Goal: Task Accomplishment & Management: Manage account settings

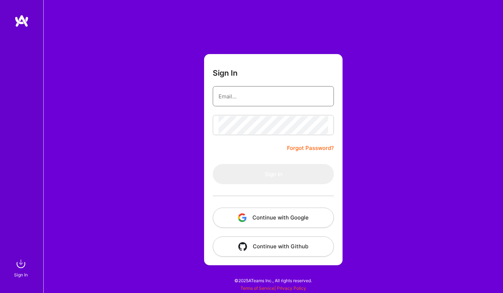
type input "[EMAIL_ADDRESS][DOMAIN_NAME]"
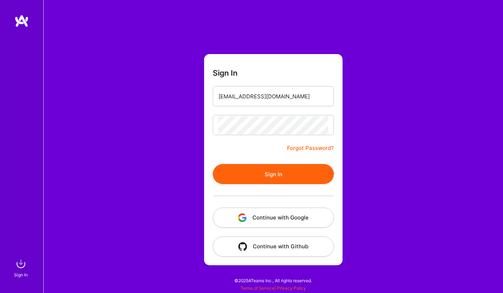
click at [266, 219] on button "Continue with Google" at bounding box center [273, 218] width 121 height 20
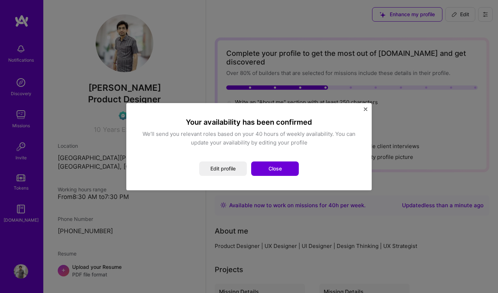
click at [283, 171] on button "Close" at bounding box center [275, 169] width 48 height 14
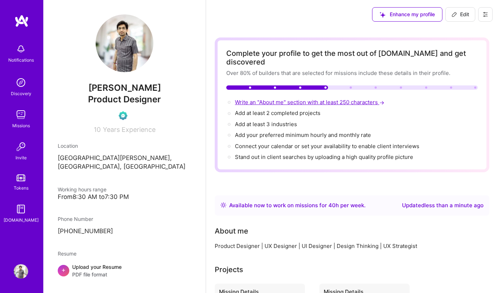
click at [290, 99] on span "Write an "About me" section with at least 250 characters →" at bounding box center [310, 102] width 151 height 7
select select "IN"
select select "Right Now"
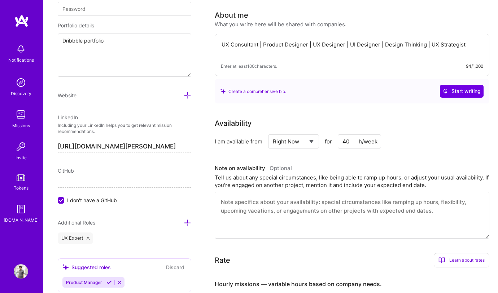
scroll to position [185, 0]
paste textarea "& Product Designer with 10+ yrs creating user-first, conversion-driven designs."
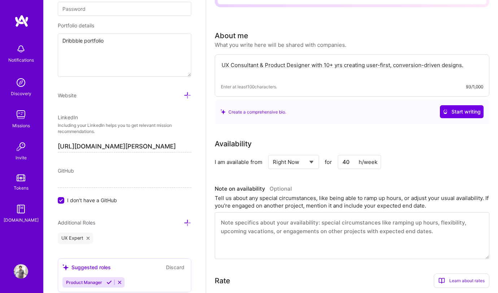
scroll to position [120, 0]
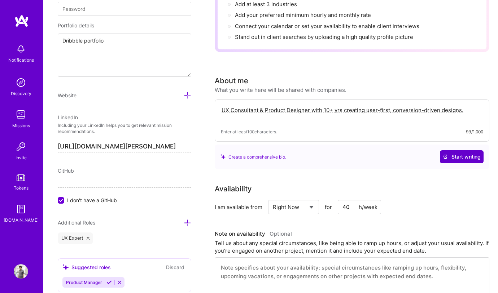
click at [459, 153] on span "Start writing" at bounding box center [462, 156] width 38 height 7
click at [325, 106] on textarea "UX Consultant & Product Designer with 10+ yrs creating user-first, conversion-d…" at bounding box center [352, 114] width 262 height 17
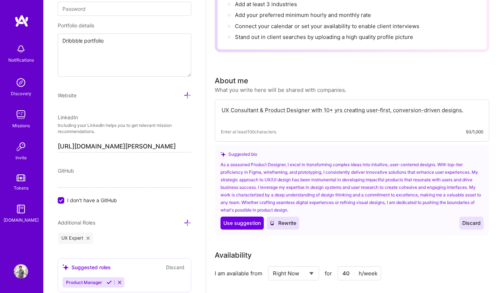
paste textarea "I am a UX Consultant and Product Designer with 10+ years of experience crafting…"
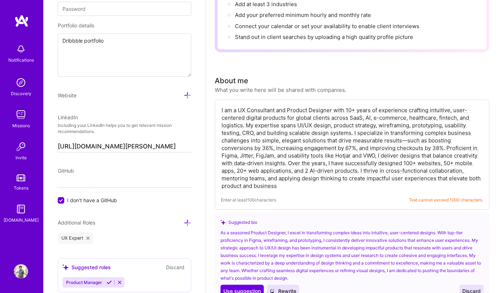
click at [247, 116] on textarea "I am a UX Consultant and Product Designer with 10+ years of experience crafting…" at bounding box center [352, 148] width 262 height 85
click at [318, 196] on div "Enter at least 100 characters. Text cannot exceed 1000 characters." at bounding box center [352, 200] width 262 height 8
click at [270, 106] on textarea "I am a UX Consultant and Product Designer with 10+ years of experience crafting…" at bounding box center [352, 148] width 262 height 85
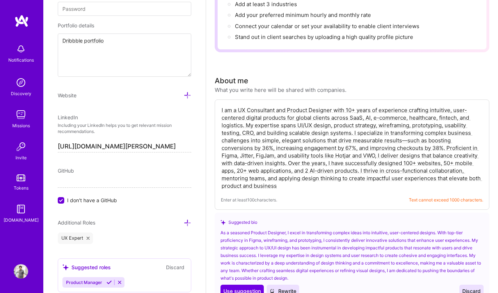
paste textarea "designing intuitive, user-first digital products across SaaS, AI, e-commerce, h…"
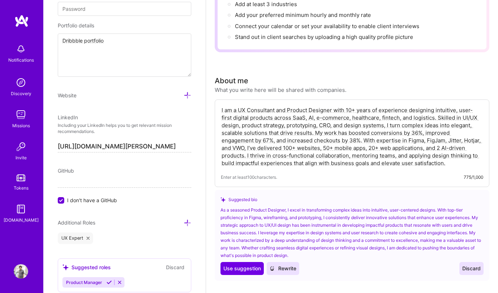
click at [267, 129] on textarea "I am a UX Consultant and Product Designer with 10+ years of experience designin…" at bounding box center [352, 137] width 262 height 62
click at [417, 123] on textarea "I am a UX Consultant and Product Designer with 10+ years of experience designin…" at bounding box center [352, 137] width 262 height 62
click at [407, 146] on textarea "I am a UX Consultant and Product Designer with 10+ years of experience designin…" at bounding box center [352, 137] width 262 height 62
drag, startPoint x: 351, startPoint y: 130, endPoint x: 359, endPoint y: 132, distance: 7.5
click at [359, 132] on textarea "I am a UX Consultant and Product Designer with 10+ years of experience designin…" at bounding box center [352, 137] width 262 height 62
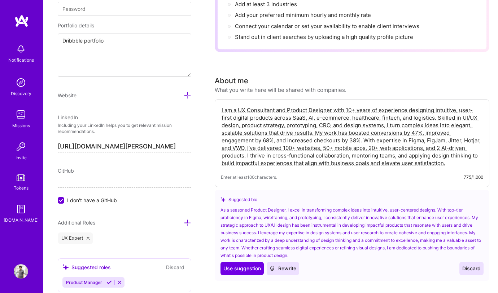
click at [361, 142] on textarea "I am a UX Consultant and Product Designer with 10+ years of experience designin…" at bounding box center [352, 137] width 262 height 62
click at [235, 139] on textarea "I am a UX Consultant and Product Designer with 10+ years of experience designin…" at bounding box center [352, 137] width 262 height 62
drag, startPoint x: 235, startPoint y: 139, endPoint x: 264, endPoint y: 160, distance: 35.6
click at [235, 139] on textarea "I am a UX Consultant and Product Designer with 10+ years of experience designin…" at bounding box center [352, 137] width 262 height 62
drag, startPoint x: 386, startPoint y: 115, endPoint x: 394, endPoint y: 140, distance: 26.0
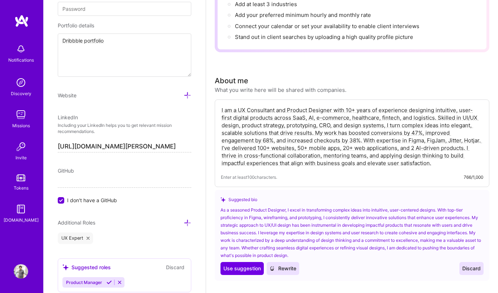
click at [387, 116] on textarea "I am a UX Consultant and Product Designer with 10+ years of experience designin…" at bounding box center [352, 137] width 262 height 62
click at [428, 107] on textarea "I am a UX Consultant and Product Designer with 10+ years of experience designin…" at bounding box center [352, 137] width 262 height 62
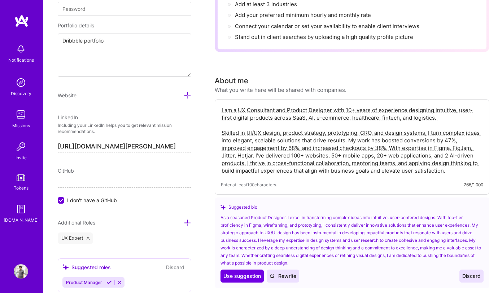
click at [348, 131] on textarea "I am a UX Consultant and Product Designer with 10+ years of experience designin…" at bounding box center [352, 141] width 262 height 70
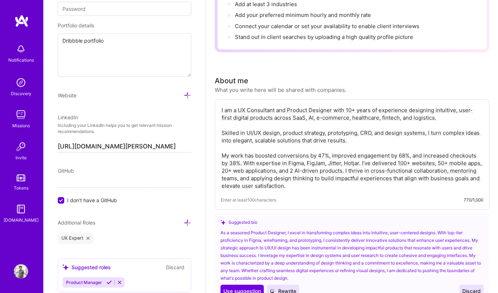
click at [346, 161] on textarea "I am a UX Consultant and Product Designer with 10+ years of experience designin…" at bounding box center [352, 148] width 262 height 85
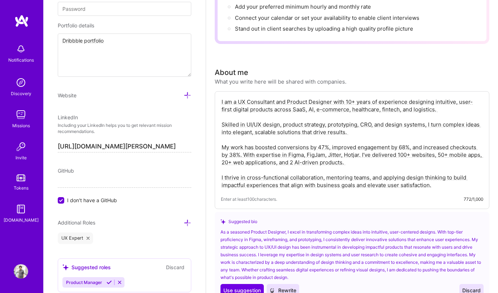
scroll to position [135, 0]
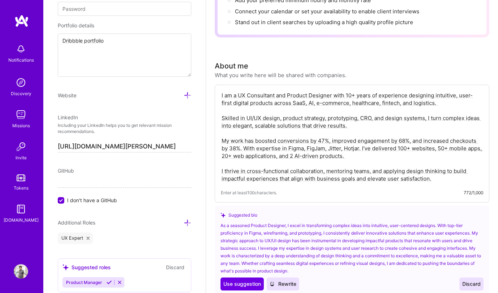
click at [355, 148] on textarea "I am a UX Consultant and Product Designer with 10+ years of experience designin…" at bounding box center [352, 137] width 262 height 92
click at [357, 139] on textarea "I am a UX Consultant and Product Designer with 10+ years of experience designin…" at bounding box center [352, 137] width 262 height 92
drag, startPoint x: 357, startPoint y: 139, endPoint x: 362, endPoint y: 167, distance: 27.9
click at [357, 139] on textarea "I am a UX Consultant and Product Designer with 10+ years of experience designin…" at bounding box center [352, 137] width 262 height 92
click at [316, 139] on textarea "I am a UX Consultant and Product Designer with 10+ years of experience designin…" at bounding box center [352, 137] width 262 height 92
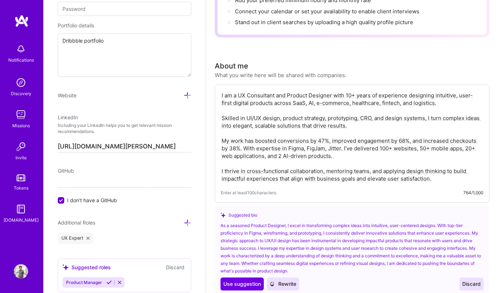
click at [316, 139] on textarea "I am a UX Consultant and Product Designer with 10+ years of experience designin…" at bounding box center [352, 137] width 262 height 92
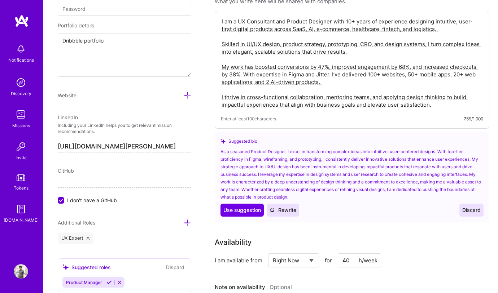
scroll to position [210, 0]
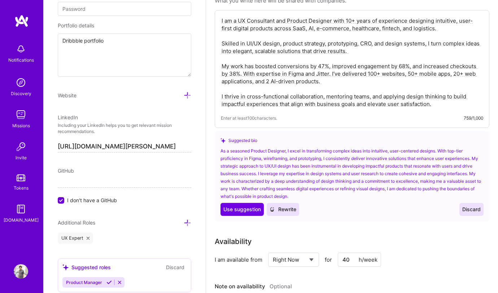
click at [304, 96] on textarea "I am a UX Consultant and Product Designer with 10+ years of experience designin…" at bounding box center [352, 62] width 262 height 92
click at [232, 206] on span "Use suggestion" at bounding box center [242, 209] width 38 height 7
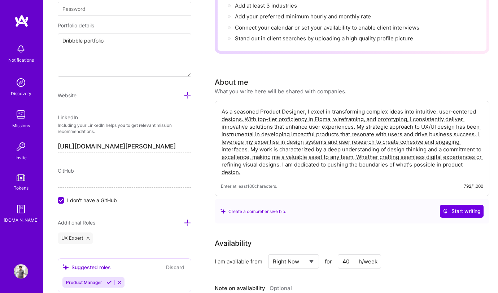
scroll to position [108, 0]
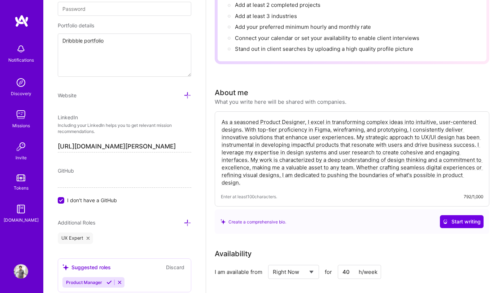
click at [354, 130] on textarea "As a seasoned Product Designer, I excel in transforming complex ideas into intu…" at bounding box center [352, 153] width 262 height 70
click at [352, 131] on textarea "As a seasoned Product Designer, I excel in transforming complex ideas into intu…" at bounding box center [352, 153] width 262 height 70
paste textarea "I am a UX Consultant and Product Designer with 10+ years of experience designin…"
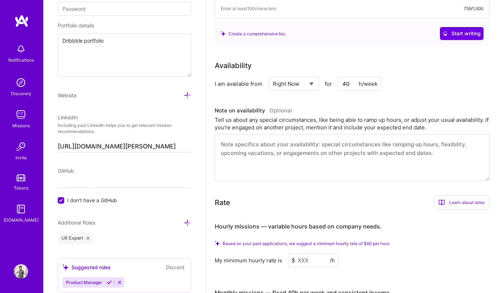
scroll to position [338, 0]
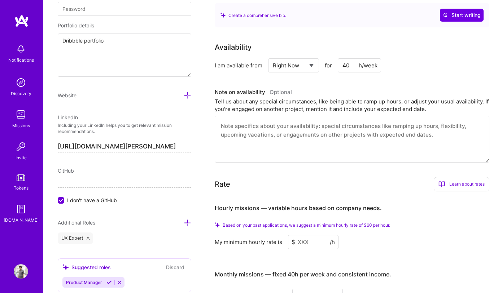
type textarea "I am a UX Consultant and Product Designer with 10+ years of experience designin…"
click at [256, 120] on textarea at bounding box center [352, 139] width 275 height 47
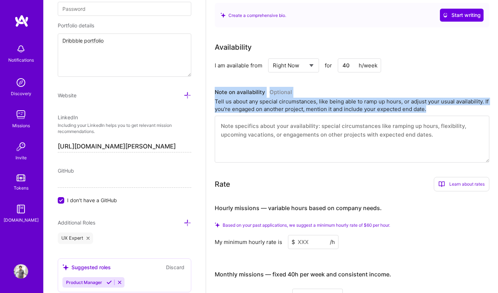
drag, startPoint x: 214, startPoint y: 82, endPoint x: 451, endPoint y: 99, distance: 238.4
copy div "Note on availability Optional Tell us about any special circumstances, like bei…"
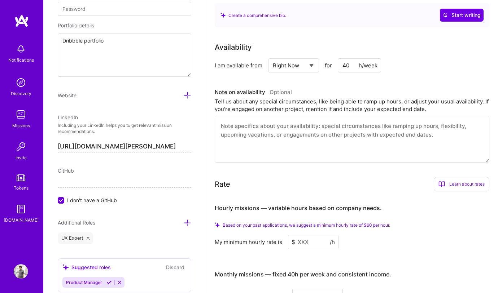
click at [259, 127] on textarea at bounding box center [352, 139] width 275 height 47
paste textarea "I am immediately available to take on new projects and can dedicate full-time f…"
click at [277, 123] on textarea "I am immediately available to take on new projects and can dedicate full-time f…" at bounding box center [352, 139] width 275 height 47
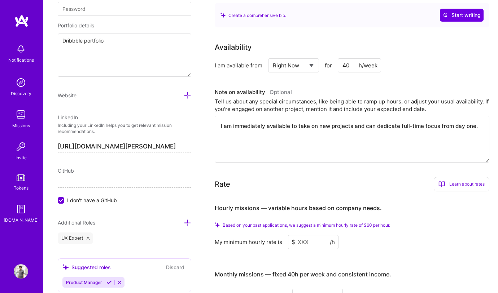
paste textarea
click at [269, 116] on textarea "I am immediately available to take on new projects and can dedicate full-time f…" at bounding box center [352, 139] width 275 height 47
type textarea "I am immediately available to take on new projects and can dedicate full-time f…"
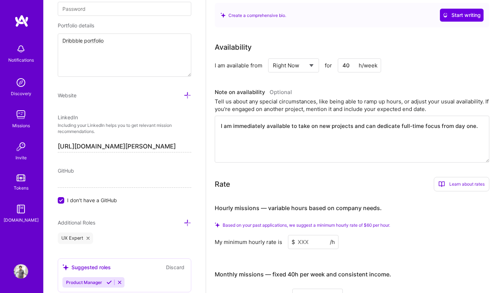
click at [386, 177] on div "Rate Learn about rates Hourly Rate What is hourly rate? This model involves pay…" at bounding box center [352, 184] width 275 height 14
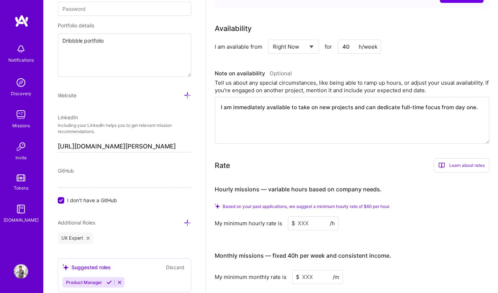
scroll to position [388, 0]
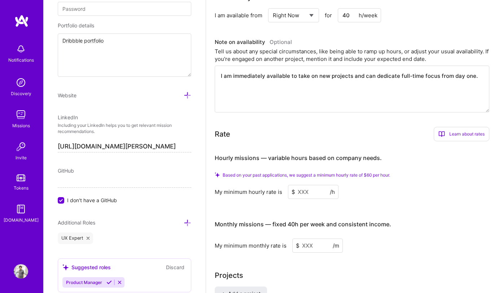
click at [304, 185] on input at bounding box center [313, 192] width 51 height 14
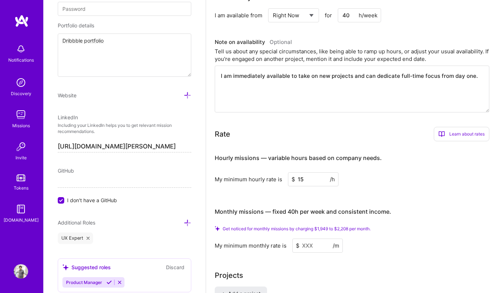
type input "15"
click at [307, 239] on input at bounding box center [317, 246] width 51 height 14
paste input "2400"
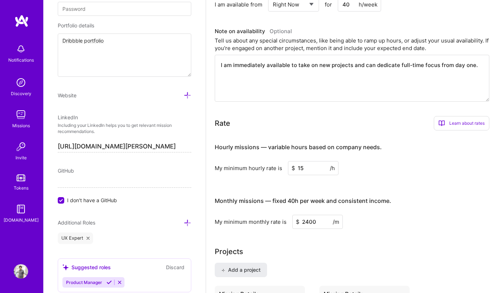
click at [298, 161] on input "15" at bounding box center [313, 168] width 51 height 14
click at [306, 215] on input "2400" at bounding box center [317, 222] width 51 height 14
drag, startPoint x: 307, startPoint y: 231, endPoint x: 311, endPoint y: 223, distance: 9.2
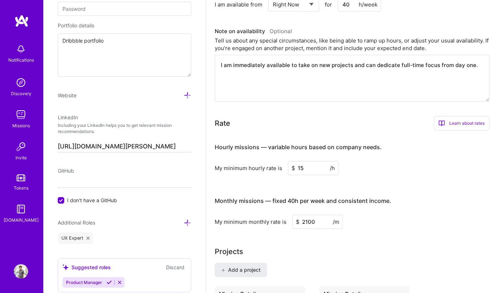
click at [312, 215] on input "2100" at bounding box center [317, 222] width 51 height 14
drag, startPoint x: 307, startPoint y: 218, endPoint x: 300, endPoint y: 212, distance: 8.7
click at [307, 218] on input "2100" at bounding box center [317, 222] width 51 height 14
drag, startPoint x: 302, startPoint y: 213, endPoint x: 308, endPoint y: 212, distance: 6.5
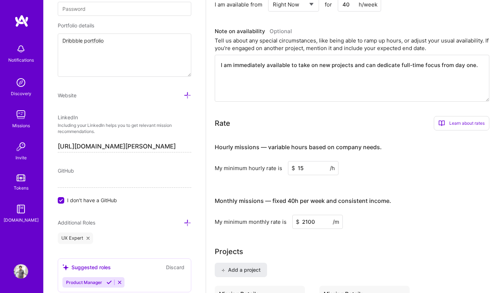
click at [309, 215] on input "2100" at bounding box center [317, 222] width 51 height 14
type input "1500"
click at [304, 215] on input "1500" at bounding box center [317, 222] width 51 height 14
drag, startPoint x: 304, startPoint y: 212, endPoint x: 314, endPoint y: 195, distance: 20.0
click at [304, 215] on input "1500" at bounding box center [317, 222] width 51 height 14
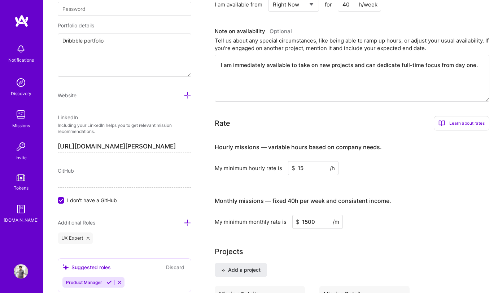
click at [302, 161] on input "15" at bounding box center [313, 168] width 51 height 14
type input "20"
click at [338, 174] on div "Hourly missions — variable hours based on company needs. My minimum hourly rate…" at bounding box center [352, 182] width 275 height 93
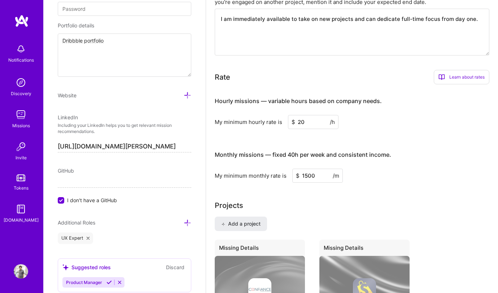
scroll to position [440, 0]
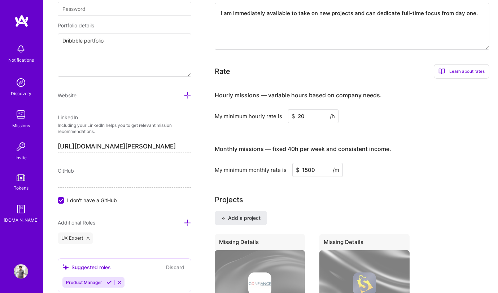
click at [304, 163] on input "1500" at bounding box center [317, 170] width 51 height 14
type input "2500"
click at [357, 179] on div "Complete your profile to get the most out of A.Team and get discovered Over 80%…" at bounding box center [352, 275] width 275 height 1355
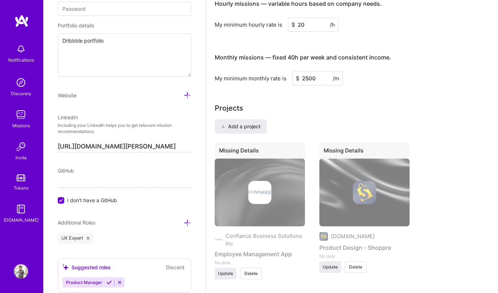
scroll to position [534, 0]
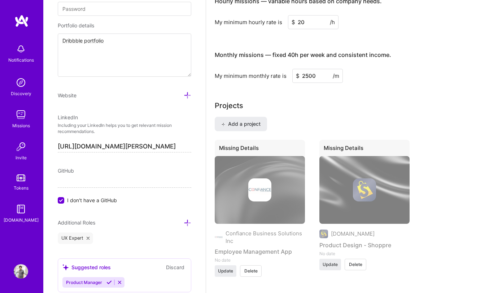
click at [253, 268] on span "Delete" at bounding box center [250, 271] width 13 height 6
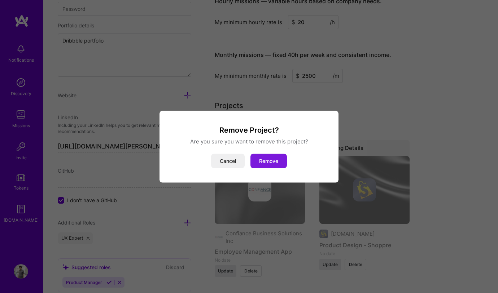
click at [275, 162] on button "Remove" at bounding box center [268, 161] width 36 height 14
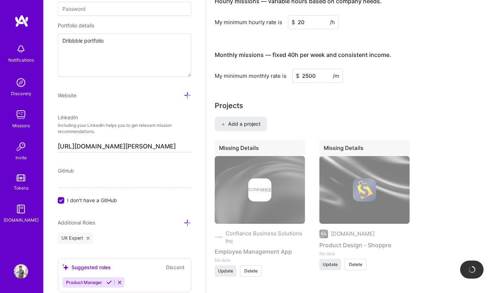
click at [355, 262] on span "Delete" at bounding box center [355, 265] width 13 height 6
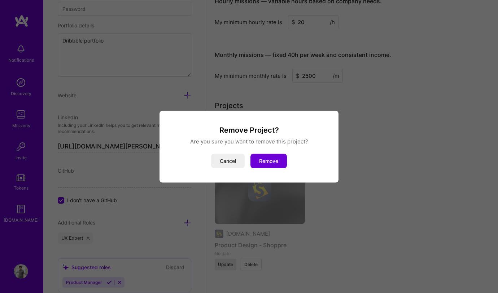
click at [272, 160] on button "Remove" at bounding box center [268, 161] width 36 height 14
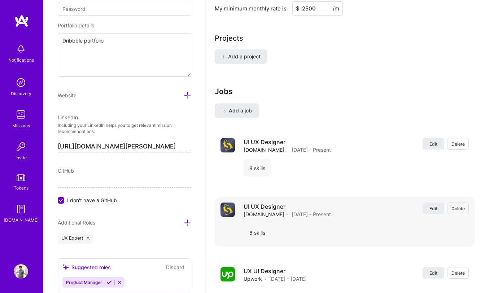
scroll to position [602, 0]
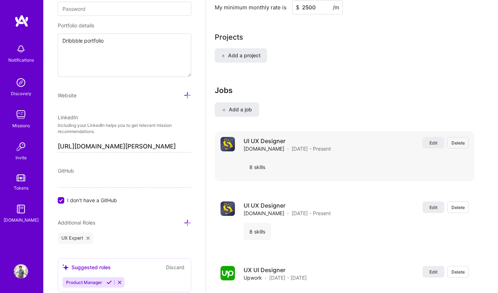
click at [461, 140] on span "Delete" at bounding box center [457, 143] width 13 height 6
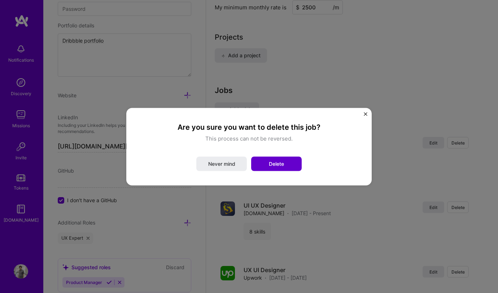
click at [262, 163] on button "Delete" at bounding box center [276, 164] width 51 height 14
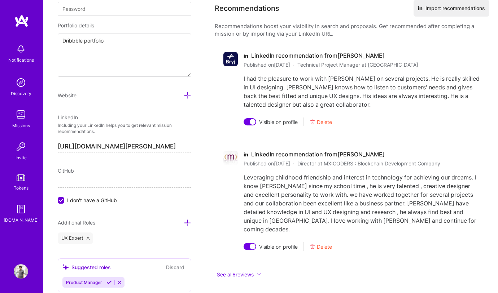
scroll to position [904, 0]
click at [239, 271] on button "See all 6 reviews" at bounding box center [352, 275] width 275 height 8
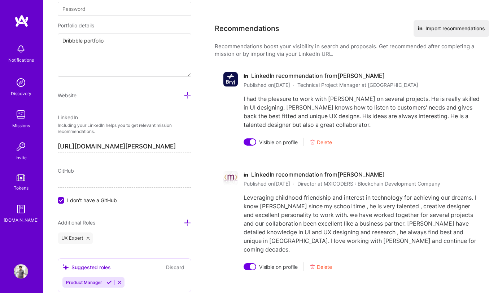
scroll to position [920, 0]
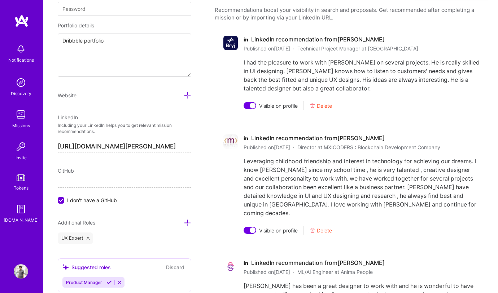
click at [248, 259] on div "in LinkedIn recommendation from Virendrasinh C." at bounding box center [362, 263] width 237 height 8
click at [245, 259] on span "in" at bounding box center [246, 263] width 5 height 8
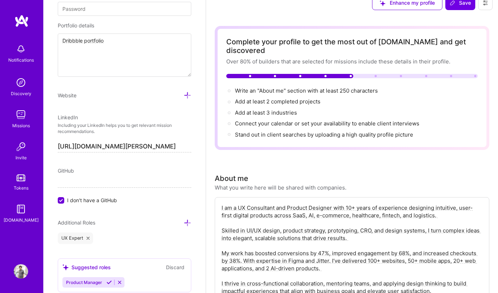
scroll to position [0, 0]
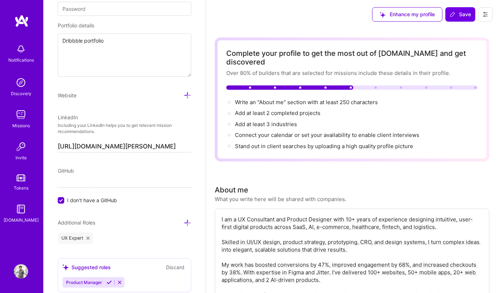
click at [489, 13] on button at bounding box center [485, 14] width 14 height 14
click at [466, 15] on span "Save" at bounding box center [459, 14] width 21 height 7
click at [464, 16] on span "Save" at bounding box center [459, 14] width 21 height 7
click at [463, 16] on span "Save" at bounding box center [459, 14] width 21 height 7
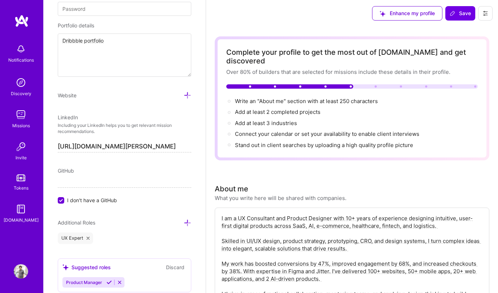
scroll to position [1, 0]
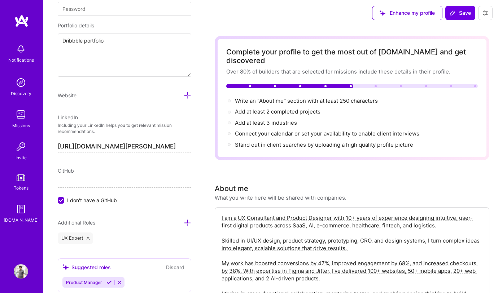
click at [364, 269] on span "Can't find experience id: 6454c837b0f5b10012b10019" at bounding box center [407, 270] width 138 height 8
click at [381, 214] on textarea "I am a UX Consultant and Product Designer with 10+ years of experience designin…" at bounding box center [352, 260] width 262 height 92
click at [327, 267] on div "Can't find experience id: 6454c837b0f5b10012b10019" at bounding box center [402, 269] width 163 height 18
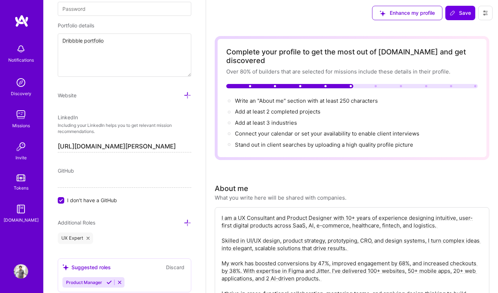
click at [327, 267] on div "Can't find experience id: 6454c837b0f5b10012b10019" at bounding box center [402, 269] width 163 height 18
drag, startPoint x: 327, startPoint y: 267, endPoint x: 333, endPoint y: 259, distance: 10.2
click at [328, 267] on div "Can't find experience id: 6454c837b0f5b10012b10019" at bounding box center [402, 269] width 163 height 18
drag, startPoint x: 440, startPoint y: 33, endPoint x: 460, endPoint y: 23, distance: 22.3
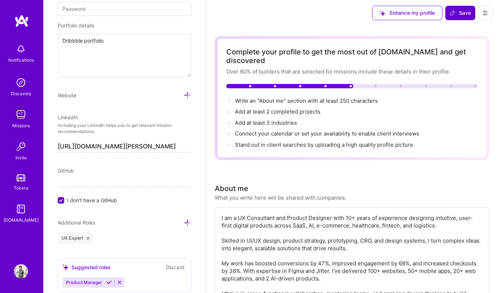
click at [459, 15] on span "Save" at bounding box center [459, 12] width 21 height 7
click at [335, 268] on div "Can't find experience id: 6454c837b0f5b10012b10019" at bounding box center [402, 269] width 163 height 18
drag, startPoint x: 335, startPoint y: 268, endPoint x: 348, endPoint y: 233, distance: 36.8
click at [335, 268] on div "Can't find experience id: 6454c837b0f5b10012b10019" at bounding box center [402, 269] width 163 height 18
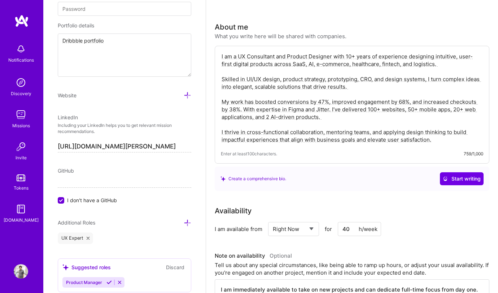
scroll to position [163, 0]
click at [255, 150] on span "Enter at least 100 characters." at bounding box center [249, 154] width 56 height 8
click at [408, 172] on div "Create a comprehensive bio. Start writing" at bounding box center [351, 178] width 263 height 13
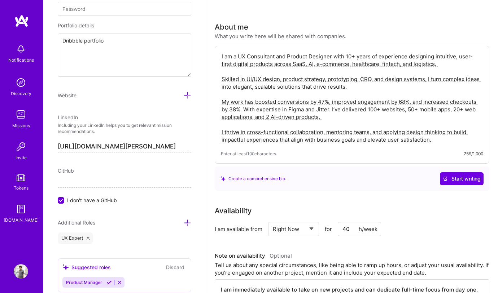
click at [243, 175] on div "Create a comprehensive bio." at bounding box center [253, 179] width 66 height 8
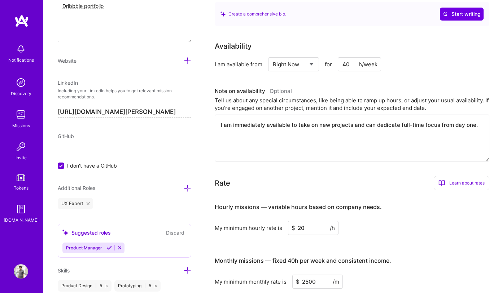
scroll to position [611, 0]
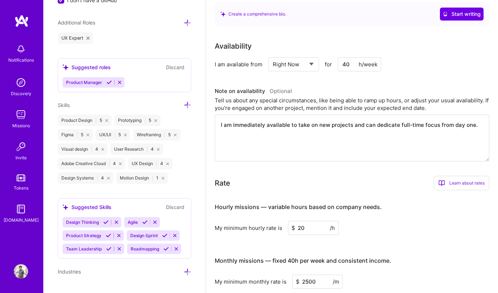
click at [122, 163] on icon at bounding box center [120, 164] width 3 height 3
click at [106, 176] on div "Motion Design | 1" at bounding box center [84, 178] width 52 height 12
click at [104, 177] on icon at bounding box center [104, 178] width 3 height 3
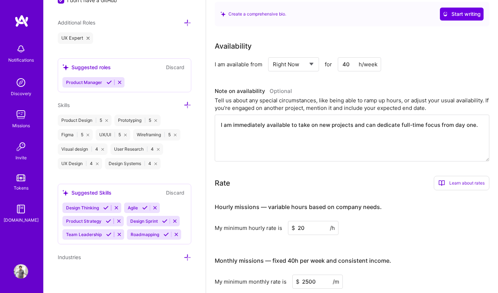
click at [109, 135] on div "UX/UI | 5" at bounding box center [113, 135] width 35 height 12
click at [105, 206] on icon at bounding box center [105, 207] width 5 height 5
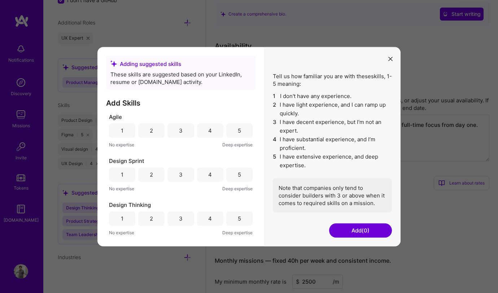
click at [393, 56] on button "modal" at bounding box center [390, 59] width 9 height 12
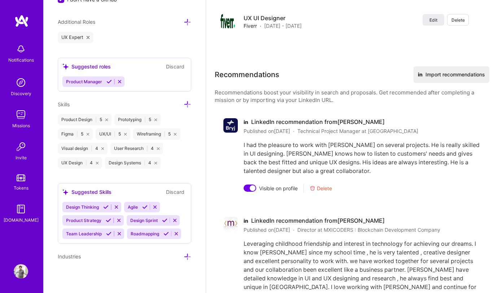
scroll to position [838, 0]
click at [252, 185] on div at bounding box center [253, 188] width 6 height 6
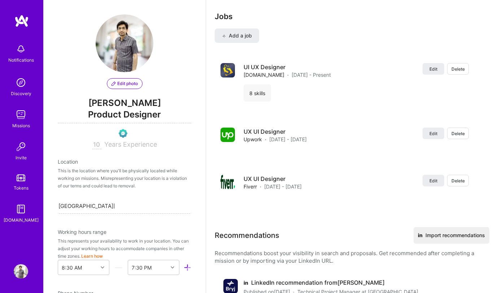
scroll to position [589, 0]
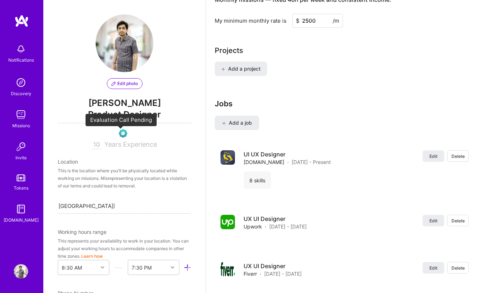
click at [122, 134] on img at bounding box center [123, 133] width 9 height 9
click at [93, 145] on input "10" at bounding box center [96, 145] width 9 height 9
click at [118, 147] on span "Years Experience" at bounding box center [130, 145] width 53 height 8
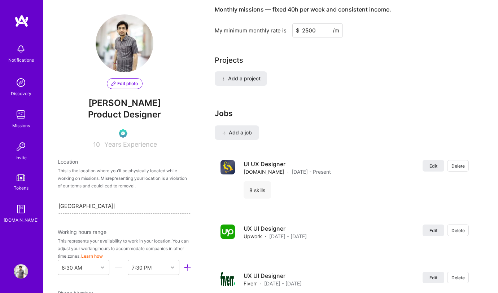
scroll to position [575, 0]
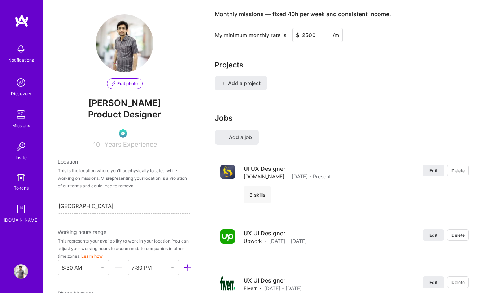
click at [89, 174] on div "This is the location where you'll be physically located while working on missio…" at bounding box center [124, 178] width 133 height 23
click at [91, 206] on input "[GEOGRAPHIC_DATA][PERSON_NAME], [GEOGRAPHIC_DATA], [GEOGRAPHIC_DATA]" at bounding box center [86, 206] width 56 height 8
click at [104, 218] on div "No options" at bounding box center [124, 225] width 133 height 16
click at [104, 202] on div "Search location..." at bounding box center [124, 205] width 133 height 15
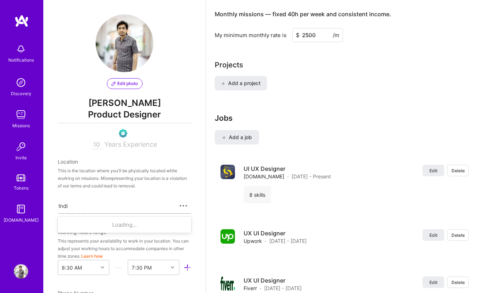
type input "[GEOGRAPHIC_DATA]"
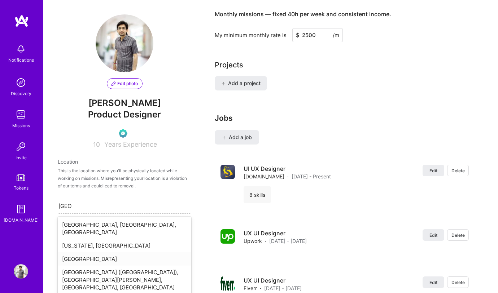
click at [91, 254] on div "[GEOGRAPHIC_DATA]" at bounding box center [124, 259] width 133 height 13
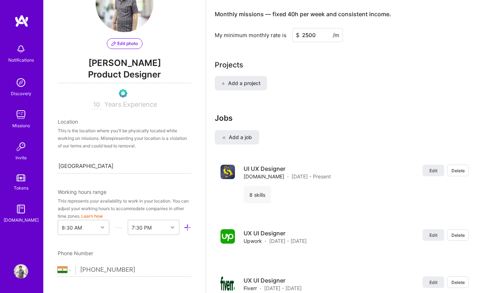
scroll to position [41, 0]
click at [98, 226] on div "8:30 AM" at bounding box center [84, 226] width 52 height 15
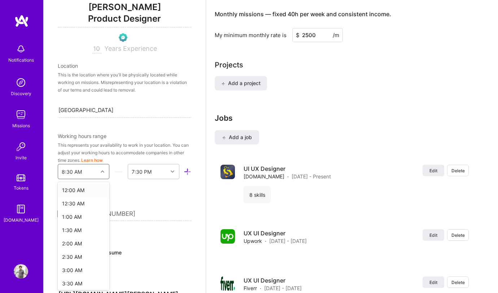
click at [95, 187] on div "12:00 AM" at bounding box center [84, 190] width 52 height 13
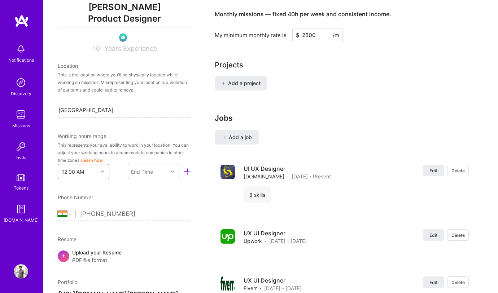
click at [154, 171] on div "End Time" at bounding box center [148, 172] width 40 height 14
click at [149, 281] on div "11:30 PM" at bounding box center [154, 282] width 52 height 13
drag, startPoint x: 169, startPoint y: 188, endPoint x: 180, endPoint y: 179, distance: 14.8
click at [170, 188] on div "Edit photo Ravikant Sanepara Product Designer 10 Years Experience Location This…" at bounding box center [124, 146] width 162 height 293
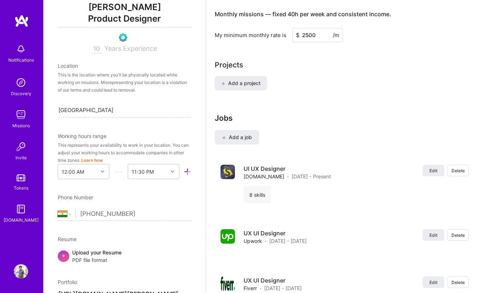
click at [185, 172] on icon at bounding box center [188, 172] width 8 height 8
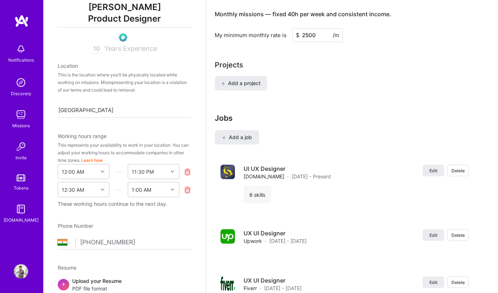
click at [184, 189] on icon at bounding box center [188, 190] width 8 height 8
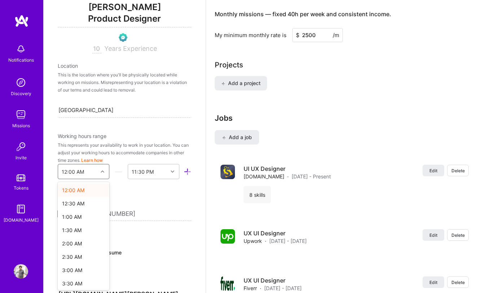
click at [88, 173] on div "12:00 AM" at bounding box center [78, 172] width 40 height 14
click at [116, 188] on div "Edit photo Ravikant Sanepara Product Designer 10 Years Experience Location This…" at bounding box center [124, 146] width 162 height 293
click at [100, 175] on div at bounding box center [103, 171] width 11 height 9
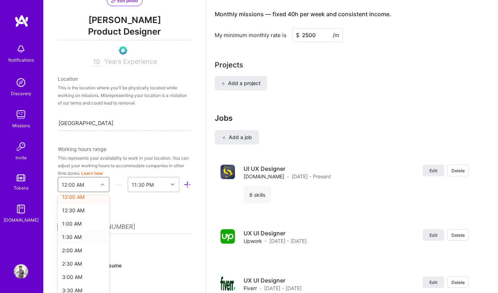
scroll to position [96, 0]
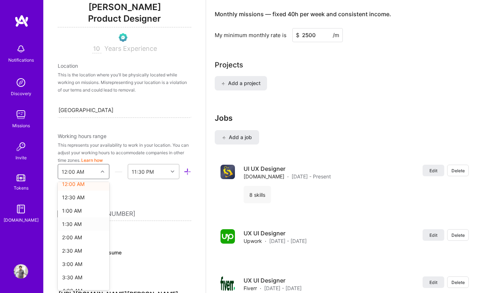
click at [148, 179] on div "11:30 PM" at bounding box center [154, 171] width 52 height 15
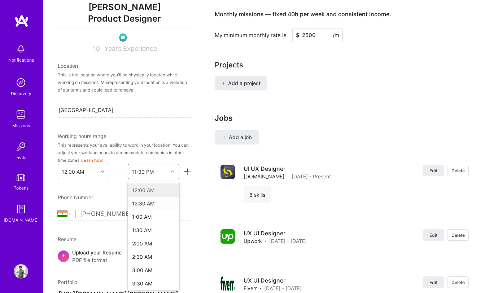
click at [146, 160] on div "This represents your availability to work in your location. You can adjust your…" at bounding box center [124, 152] width 133 height 23
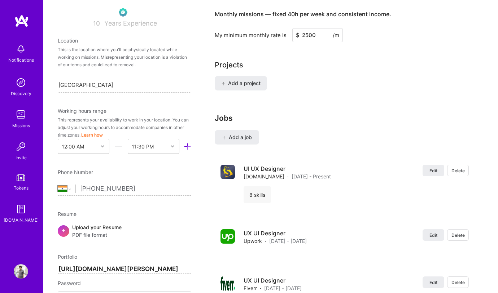
scroll to position [152, 0]
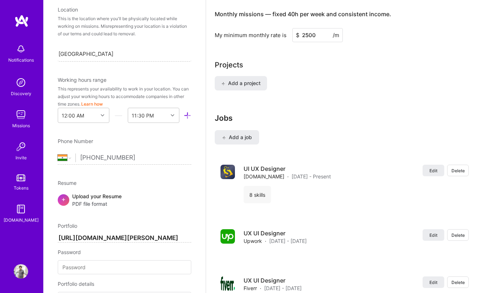
click at [88, 201] on span "PDF file format" at bounding box center [96, 204] width 49 height 8
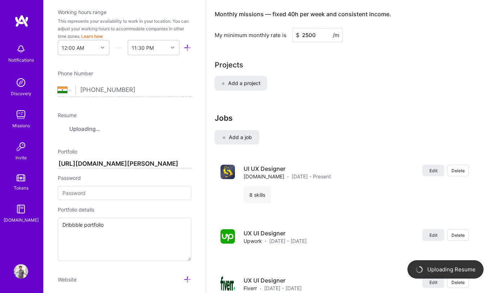
scroll to position [248, 0]
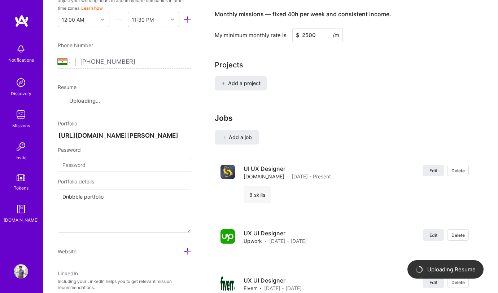
click at [145, 135] on input "[URL][DOMAIN_NAME][PERSON_NAME]" at bounding box center [124, 136] width 133 height 9
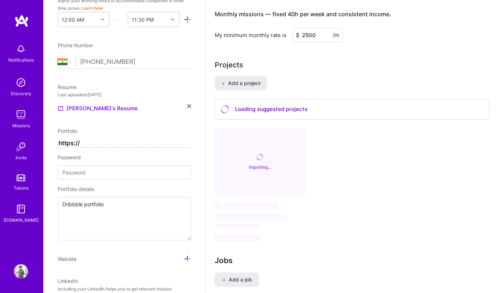
click at [79, 142] on input "https://" at bounding box center [124, 143] width 133 height 9
paste input "ravikant.figma.site/"
type input "https://ravikant.figma.site/"
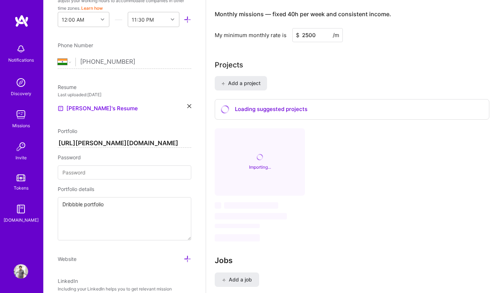
click at [101, 154] on div "Password" at bounding box center [124, 158] width 133 height 8
click at [101, 171] on input at bounding box center [124, 173] width 133 height 14
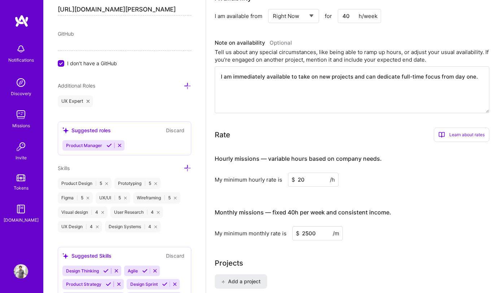
scroll to position [462, 0]
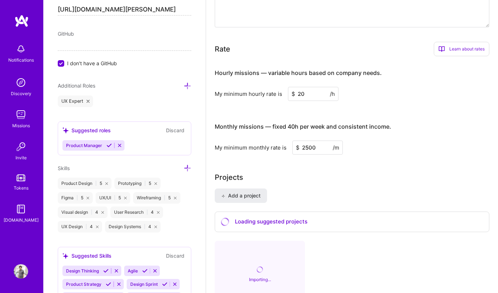
click at [298, 87] on input "20" at bounding box center [313, 94] width 51 height 14
type input "15"
click at [305, 141] on input "2500" at bounding box center [317, 148] width 51 height 14
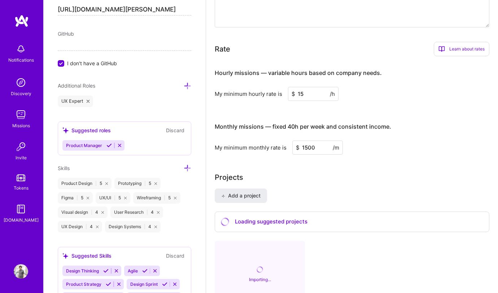
type input "1500"
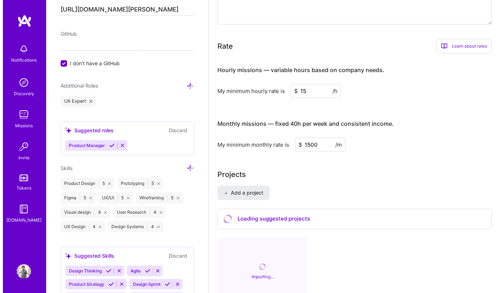
scroll to position [521, 0]
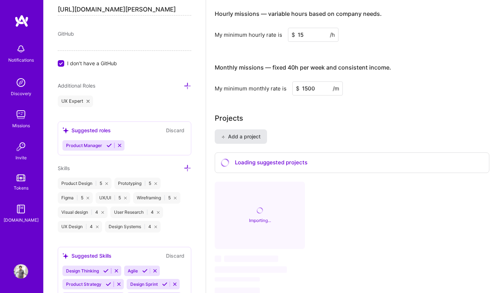
click at [250, 133] on span "Add a project" at bounding box center [240, 136] width 39 height 7
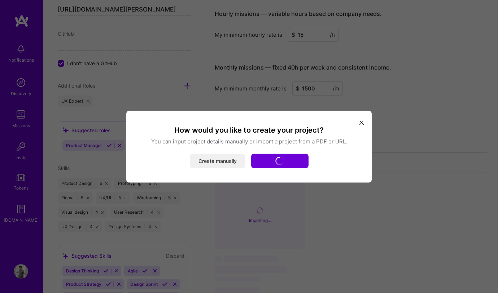
click at [214, 161] on button "Create manually" at bounding box center [218, 161] width 56 height 14
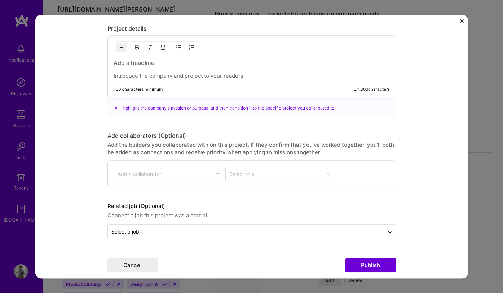
scroll to position [402, 0]
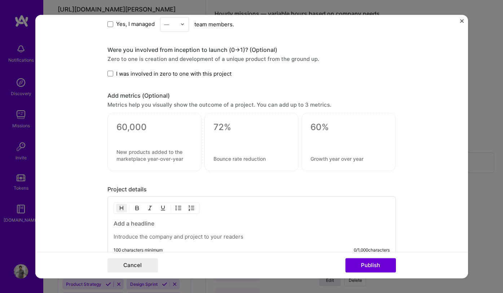
click at [141, 131] on textarea at bounding box center [155, 127] width 76 height 11
click at [176, 148] on div "0 / 30 characters" at bounding box center [155, 142] width 94 height 58
click at [135, 126] on textarea at bounding box center [155, 127] width 76 height 11
click at [155, 165] on div at bounding box center [155, 142] width 94 height 58
drag, startPoint x: 123, startPoint y: 98, endPoint x: 139, endPoint y: 106, distance: 17.6
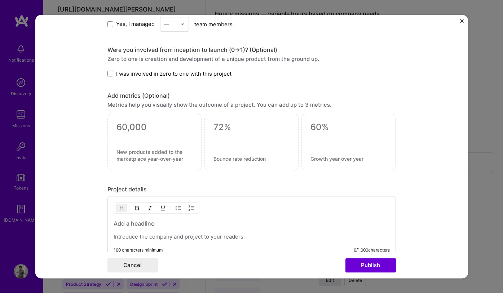
click at [123, 99] on div "Add metrics (Optional)" at bounding box center [252, 96] width 289 height 8
click at [249, 148] on div at bounding box center [252, 142] width 94 height 58
drag, startPoint x: 246, startPoint y: 159, endPoint x: 236, endPoint y: 131, distance: 29.3
click at [246, 158] on textarea at bounding box center [252, 158] width 76 height 7
click at [236, 131] on textarea at bounding box center [252, 127] width 76 height 11
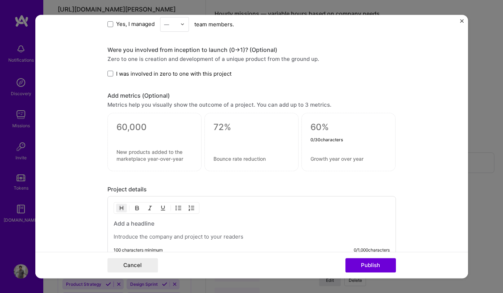
click at [320, 133] on textarea at bounding box center [349, 127] width 76 height 11
drag, startPoint x: 314, startPoint y: 155, endPoint x: 290, endPoint y: 166, distance: 26.2
click at [313, 155] on div "0 / 30 characters" at bounding box center [349, 142] width 94 height 58
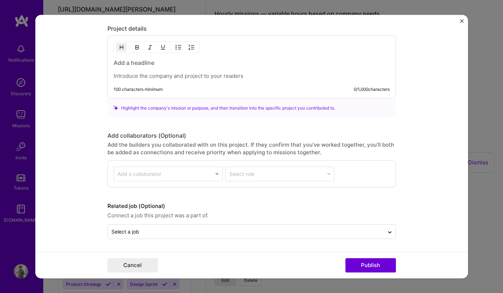
scroll to position [307, 0]
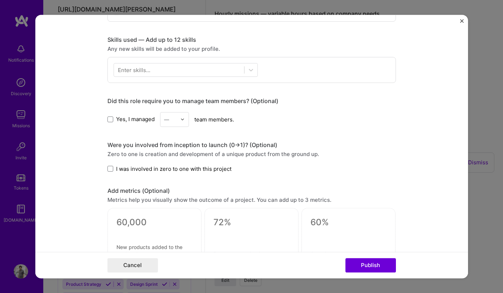
click at [462, 20] on img "Close" at bounding box center [462, 21] width 4 height 4
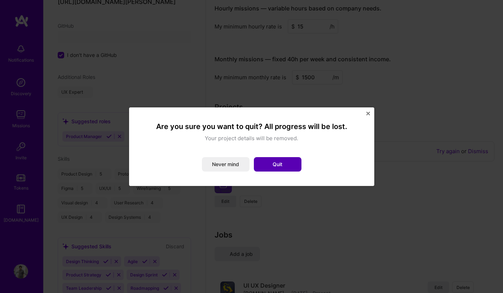
select select "IN"
select select "Right Now"
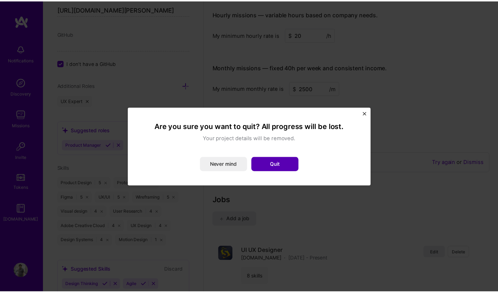
scroll to position [64, 0]
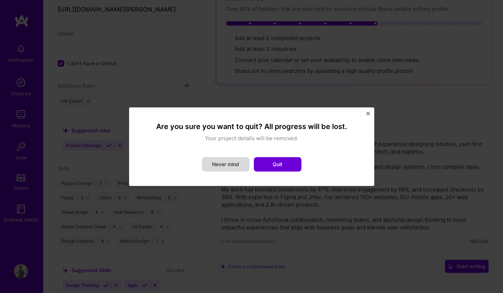
click at [244, 167] on button "Never mind" at bounding box center [226, 164] width 48 height 14
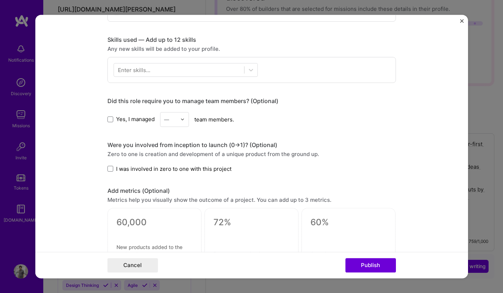
click at [461, 21] on img "Close" at bounding box center [462, 21] width 4 height 4
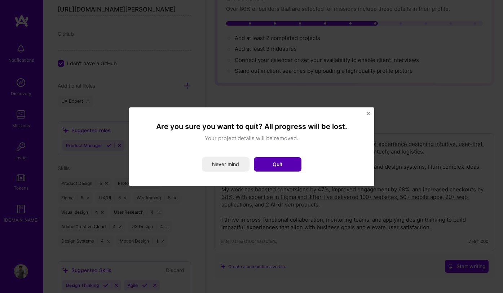
click at [262, 166] on button "Quit" at bounding box center [278, 164] width 48 height 14
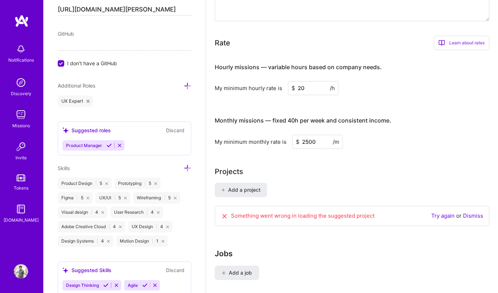
scroll to position [462, 0]
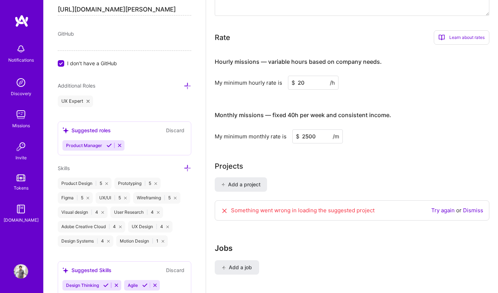
click at [224, 207] on icon at bounding box center [224, 210] width 7 height 7
click at [223, 207] on icon at bounding box center [224, 210] width 7 height 7
click at [467, 207] on link "Dismiss" at bounding box center [473, 210] width 20 height 7
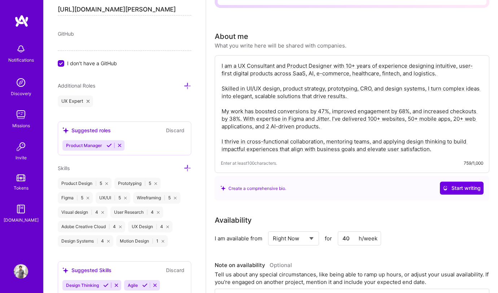
scroll to position [0, 0]
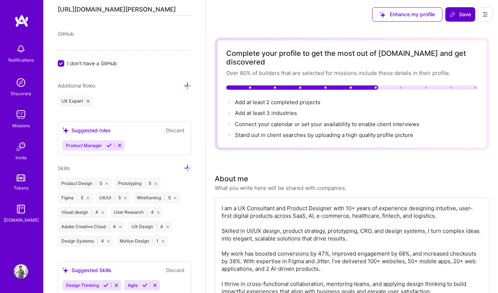
click at [455, 12] on icon at bounding box center [452, 15] width 6 height 6
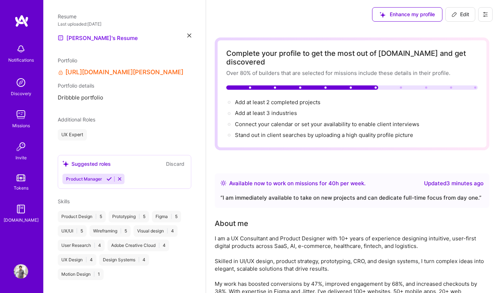
scroll to position [220, 0]
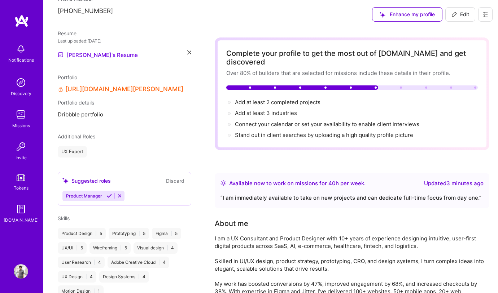
click at [84, 85] on link "[URL][DOMAIN_NAME][PERSON_NAME]" at bounding box center [124, 89] width 118 height 8
click at [92, 101] on div "Portfolio details Dribbble portfolio" at bounding box center [124, 108] width 133 height 19
click at [93, 111] on span "Dribbble portfolio" at bounding box center [124, 115] width 133 height 8
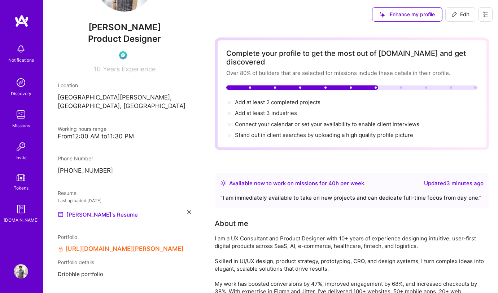
scroll to position [0, 0]
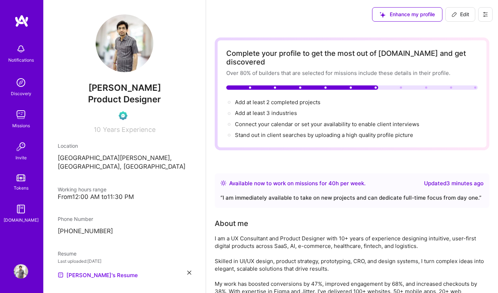
click at [467, 8] on button "Edit" at bounding box center [460, 14] width 30 height 14
select select "IN"
select select "Right Now"
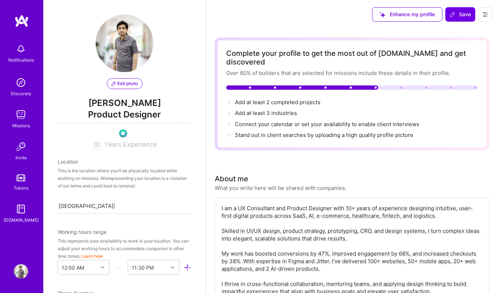
scroll to position [412, 0]
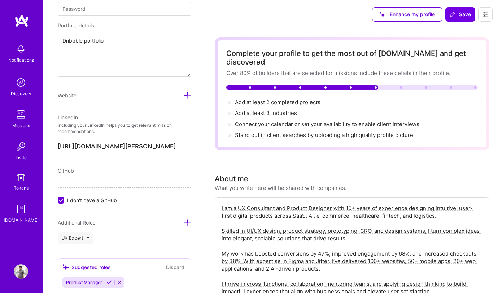
click at [154, 144] on input "[URL][DOMAIN_NAME][PERSON_NAME]" at bounding box center [124, 147] width 133 height 12
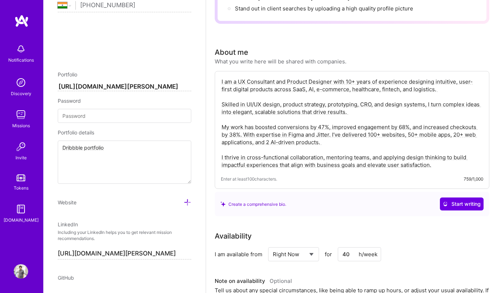
scroll to position [297, 0]
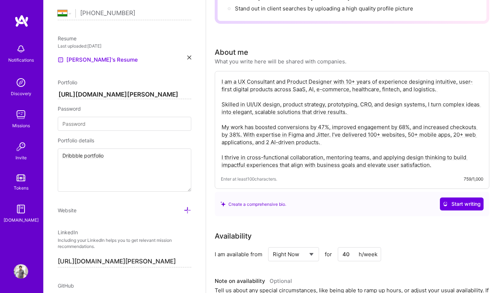
click at [85, 154] on textarea "Dribbble portfolio" at bounding box center [124, 170] width 133 height 43
click at [164, 95] on input "[URL][DOMAIN_NAME][PERSON_NAME]" at bounding box center [124, 95] width 133 height 9
click at [165, 95] on input "[URL][DOMAIN_NAME][PERSON_NAME]" at bounding box center [124, 95] width 133 height 9
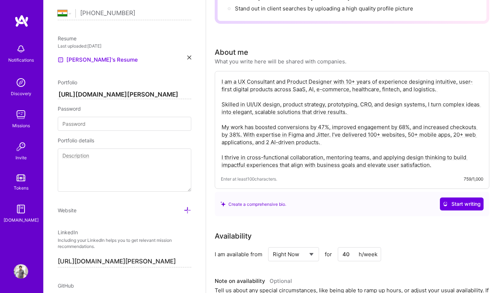
click at [165, 95] on input "[URL][DOMAIN_NAME][PERSON_NAME]" at bounding box center [124, 95] width 133 height 9
paste input "ravikant.figma.site/"
type input "https://ravikant.figma.site/"
click at [154, 110] on div "Password" at bounding box center [124, 109] width 133 height 8
click at [90, 123] on input at bounding box center [124, 124] width 133 height 14
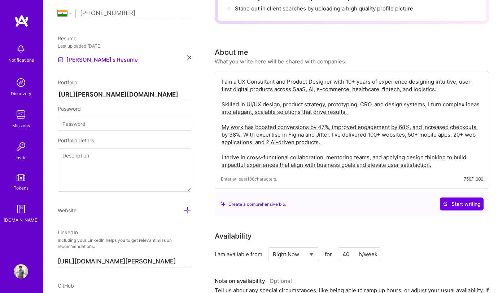
type input "N"
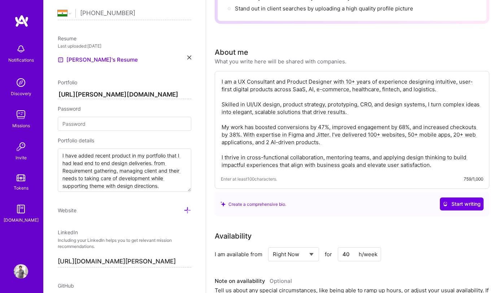
type textarea "I have added recent product in my portfolio that I had lead end to end design d…"
click at [85, 210] on div "Website" at bounding box center [124, 210] width 133 height 8
click at [184, 208] on icon at bounding box center [188, 211] width 8 height 8
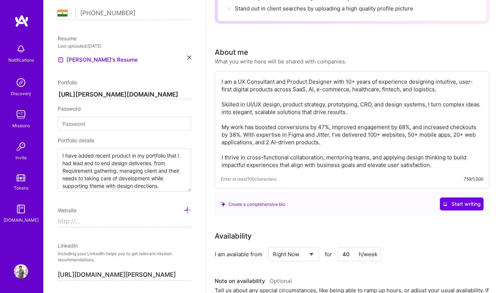
click at [93, 224] on input at bounding box center [124, 222] width 133 height 12
paste input "https://ravikant.figma.site/"
type input "https://ravikant.figma.site/"
click at [102, 235] on div "Edit photo Ravikant Sanepara Product Designer 10 Years Experience Location This…" at bounding box center [124, 146] width 162 height 293
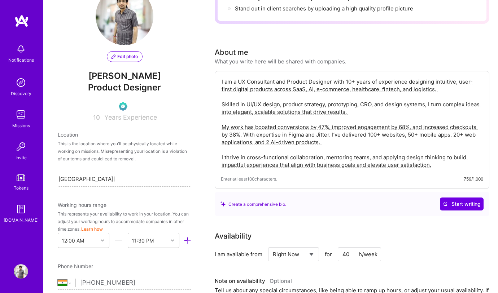
scroll to position [16, 0]
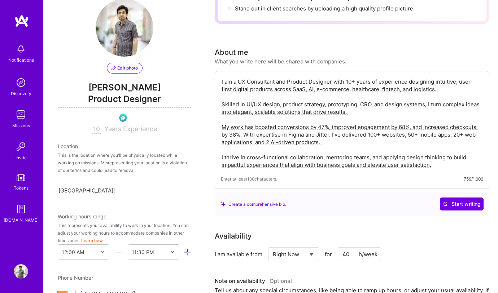
click at [98, 159] on div "This is the location where you'll be physically located while working on missio…" at bounding box center [124, 163] width 133 height 23
click at [100, 188] on input "[GEOGRAPHIC_DATA][PERSON_NAME], [GEOGRAPHIC_DATA], [GEOGRAPHIC_DATA]" at bounding box center [86, 191] width 56 height 8
type input "[GEOGRAPHIC_DATA]"
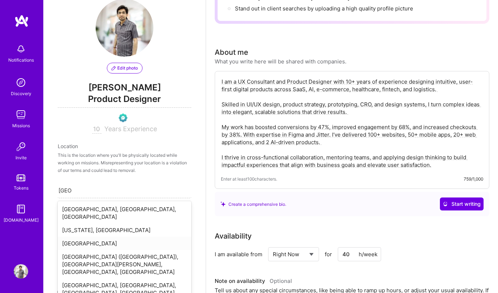
click at [123, 237] on div "[GEOGRAPHIC_DATA]" at bounding box center [124, 243] width 133 height 13
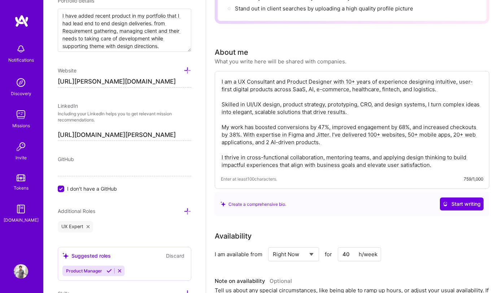
scroll to position [488, 0]
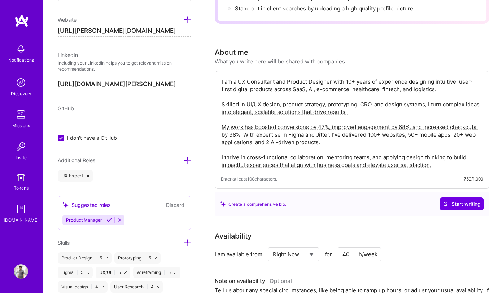
click at [184, 159] on icon at bounding box center [188, 161] width 8 height 8
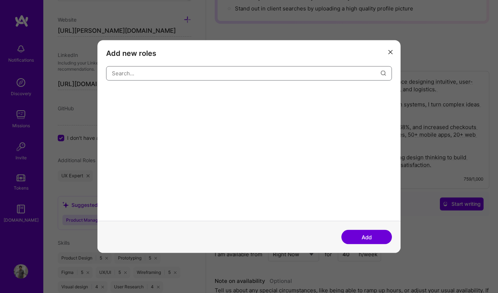
click at [141, 73] on input "modal" at bounding box center [246, 73] width 269 height 18
click at [114, 73] on input "UX Consultant" at bounding box center [246, 73] width 269 height 18
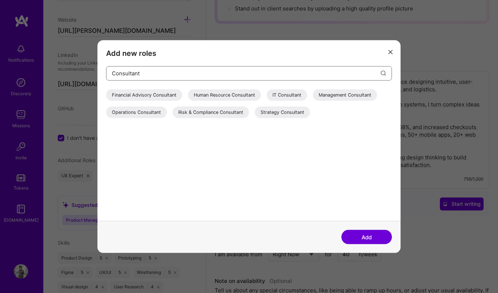
click at [142, 75] on input "Consultant" at bounding box center [246, 73] width 269 height 18
click at [295, 93] on div "IT Consultant" at bounding box center [287, 95] width 40 height 12
click at [165, 78] on input "Consultant" at bounding box center [246, 73] width 269 height 18
type input "P"
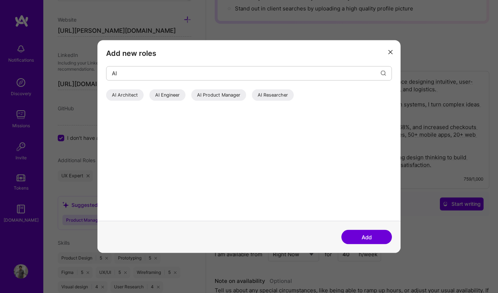
click at [225, 97] on div "AI Product Manager" at bounding box center [218, 95] width 55 height 12
drag, startPoint x: 275, startPoint y: 99, endPoint x: 256, endPoint y: 100, distance: 18.0
click at [275, 99] on div "AI Researcher" at bounding box center [273, 95] width 42 height 12
drag, startPoint x: 169, startPoint y: 93, endPoint x: 163, endPoint y: 94, distance: 5.5
click at [169, 93] on div "AI Engineer" at bounding box center [167, 95] width 36 height 12
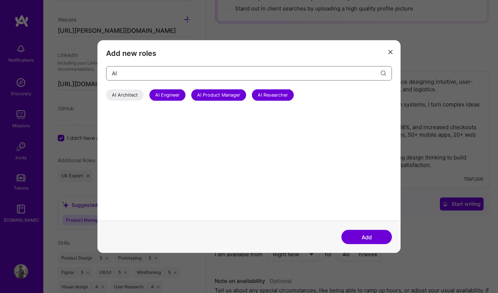
click at [135, 69] on input "AI" at bounding box center [246, 73] width 269 height 18
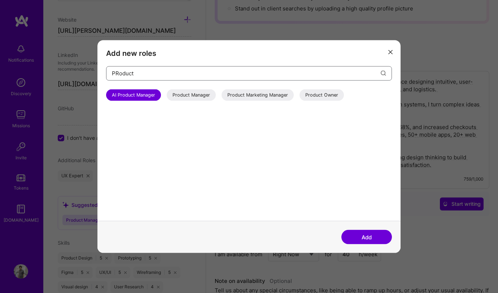
drag, startPoint x: 110, startPoint y: 71, endPoint x: 105, endPoint y: 70, distance: 4.8
click at [105, 70] on div "Add new roles PRoduct AI Product Manager Product Manager Product Marketing Mana…" at bounding box center [248, 130] width 303 height 181
click at [342, 92] on div "Product Owner" at bounding box center [321, 95] width 44 height 12
click at [127, 71] on input "PRoduct" at bounding box center [246, 73] width 269 height 18
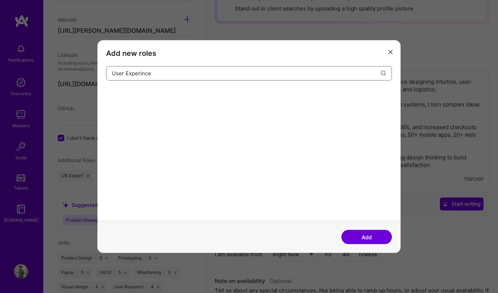
click at [131, 73] on input "User Experince" at bounding box center [246, 73] width 269 height 18
click at [133, 75] on input "User Experience" at bounding box center [246, 73] width 269 height 18
click at [135, 72] on input "User Experience" at bounding box center [246, 73] width 269 height 18
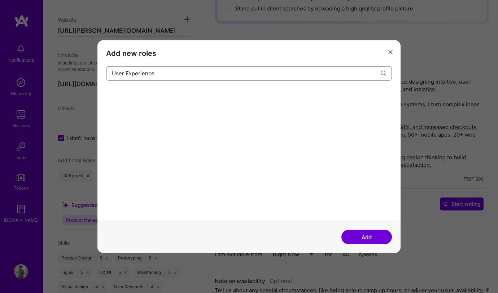
click at [135, 72] on input "User Experience" at bounding box center [246, 73] width 269 height 18
type input "User Experience"
click at [391, 52] on icon "modal" at bounding box center [390, 52] width 4 height 4
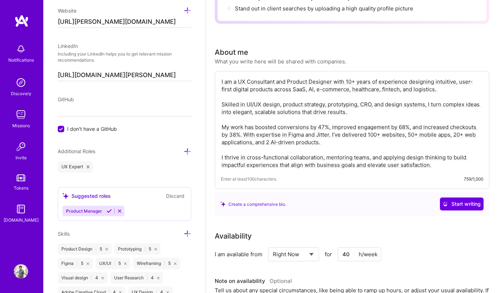
scroll to position [541, 0]
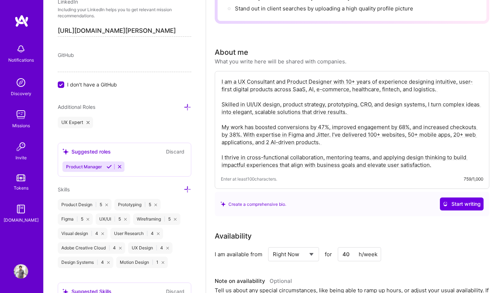
click at [103, 220] on div "UX/UI | 5" at bounding box center [113, 220] width 35 height 12
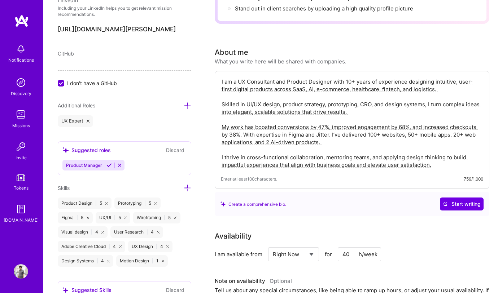
scroll to position [543, 0]
click at [106, 163] on icon at bounding box center [108, 165] width 5 height 5
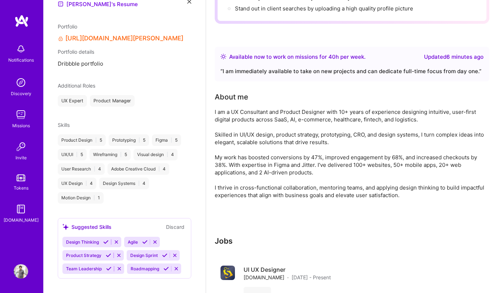
scroll to position [271, 0]
click at [106, 240] on icon at bounding box center [105, 242] width 5 height 5
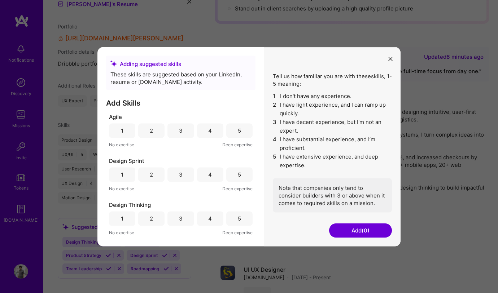
click at [229, 130] on div "5" at bounding box center [239, 130] width 26 height 14
drag, startPoint x: 209, startPoint y: 132, endPoint x: 214, endPoint y: 157, distance: 25.3
click at [209, 132] on div "4" at bounding box center [210, 131] width 4 height 8
click at [211, 185] on div "No expertise Deep expertise" at bounding box center [181, 189] width 144 height 8
click at [212, 174] on div "4" at bounding box center [210, 174] width 26 height 14
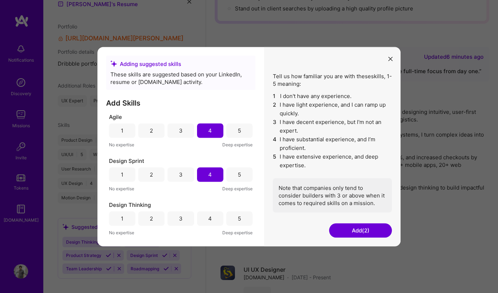
drag, startPoint x: 234, startPoint y: 219, endPoint x: 224, endPoint y: 218, distance: 10.5
click at [234, 219] on div "5" at bounding box center [239, 218] width 26 height 14
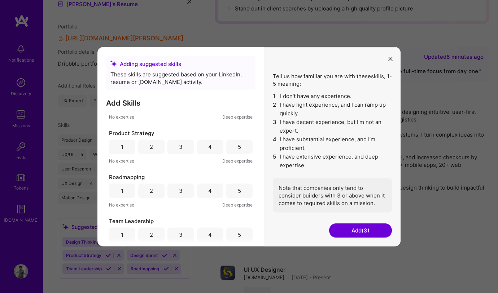
scroll to position [117, 0]
click at [208, 148] on div "4" at bounding box center [210, 146] width 4 height 8
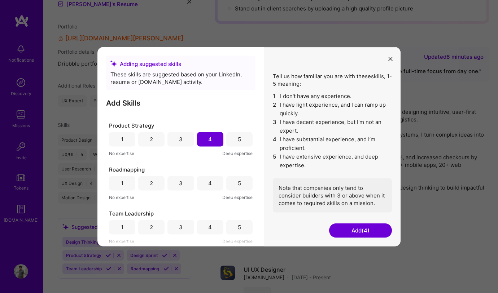
drag, startPoint x: 207, startPoint y: 183, endPoint x: 208, endPoint y: 199, distance: 17.0
click at [208, 183] on div "4" at bounding box center [210, 184] width 4 height 8
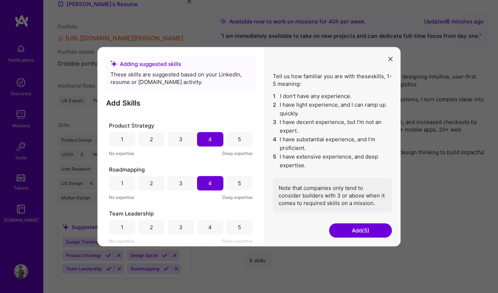
scroll to position [197, 0]
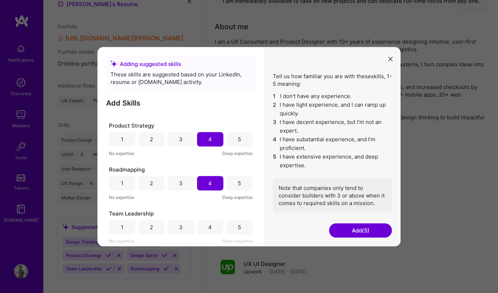
drag, startPoint x: 212, startPoint y: 228, endPoint x: 223, endPoint y: 229, distance: 11.2
click at [211, 228] on div "4" at bounding box center [210, 227] width 26 height 14
click at [355, 230] on button "Add (6)" at bounding box center [360, 230] width 63 height 14
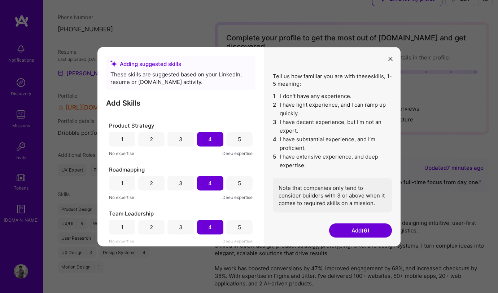
scroll to position [0, 0]
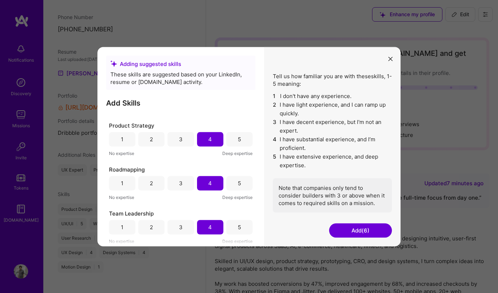
click at [358, 229] on button "Add (6)" at bounding box center [360, 230] width 63 height 14
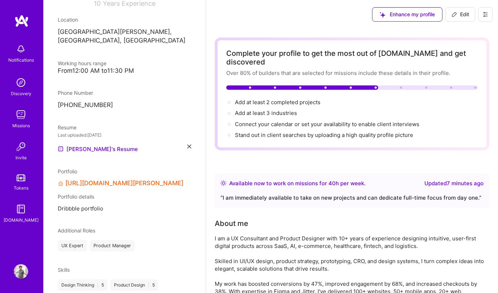
scroll to position [154, 0]
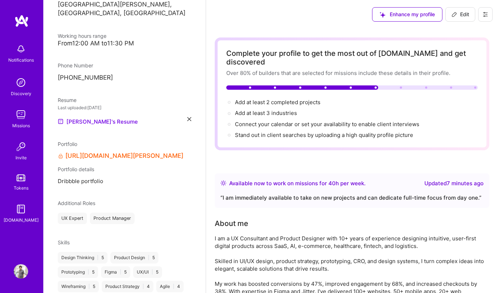
click at [457, 13] on span "Edit" at bounding box center [460, 14] width 18 height 7
select select "IN"
select select "Right Now"
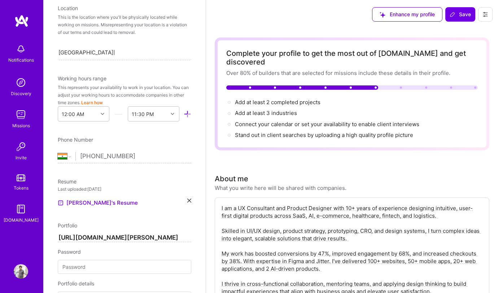
scroll to position [412, 0]
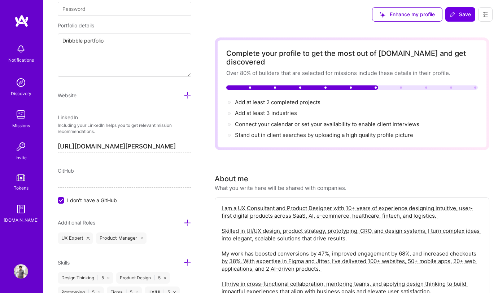
click at [113, 141] on input "[URL][DOMAIN_NAME][PERSON_NAME]" at bounding box center [124, 147] width 133 height 12
click at [113, 142] on input "[URL][DOMAIN_NAME][PERSON_NAME]" at bounding box center [124, 147] width 133 height 12
paste input "UX"
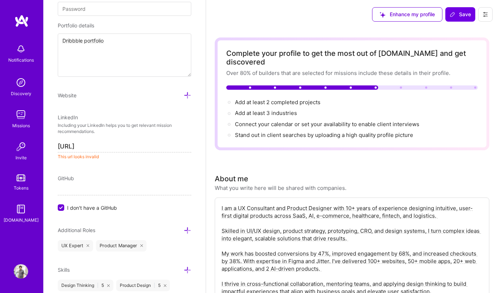
click at [68, 144] on input "https://UX" at bounding box center [124, 147] width 133 height 12
paste input "ravikant.figma.site/"
type input "https://ravikant.figma.site/"
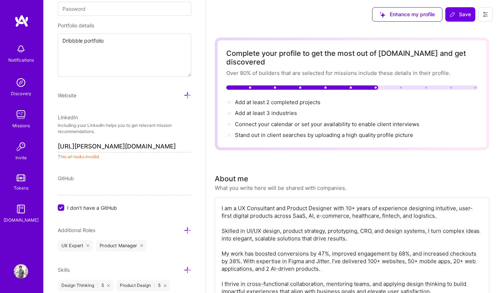
click at [99, 164] on div "Edit photo Ravikant Sanepara Product Designer 10 Years Experience Location This…" at bounding box center [124, 146] width 162 height 293
click at [91, 41] on textarea "Dribbble portfolio" at bounding box center [124, 55] width 133 height 43
paste textarea "https://ravikant.figma.site/"
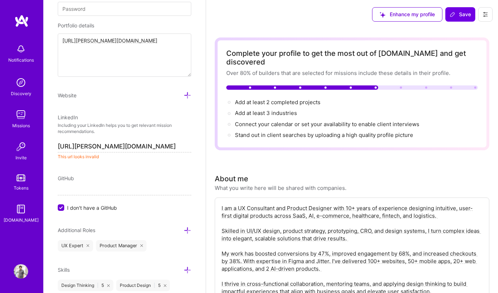
scroll to position [348, 0]
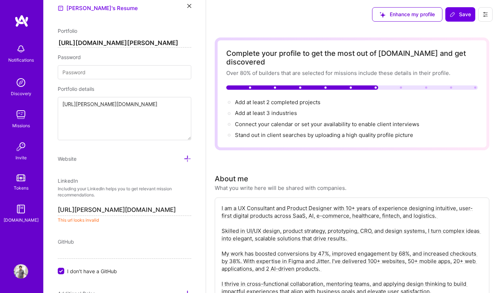
type textarea "https://ravikant.figma.site/"
click at [79, 48] on div "https://dribbble.com/sanepara Password Portfolio details https://ravikant.figma…" at bounding box center [124, 88] width 133 height 106
click at [79, 42] on input "[URL][DOMAIN_NAME][PERSON_NAME]" at bounding box center [124, 43] width 133 height 9
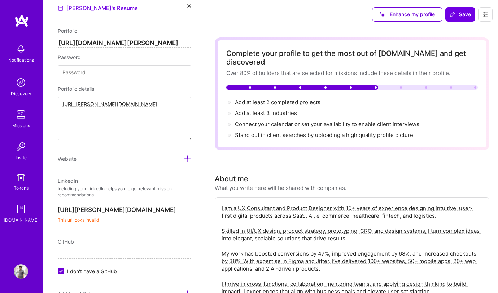
paste input "ravikant.figma.site/"
type input "https://ravikant.figma.site/"
click at [89, 102] on textarea "https://ravikant.figma.site/" at bounding box center [124, 118] width 133 height 43
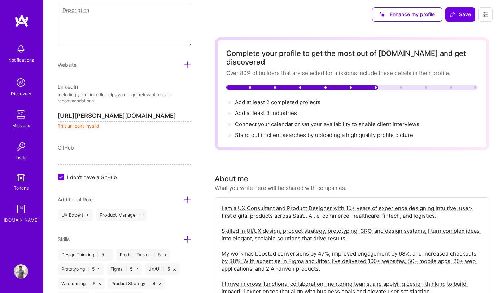
scroll to position [464, 0]
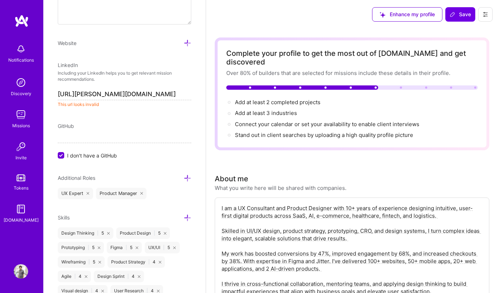
click at [110, 123] on div "GitHub" at bounding box center [124, 126] width 133 height 8
click at [146, 95] on input "https://ravikant.figma.site/" at bounding box center [124, 95] width 133 height 12
type input "https://ravikant.figma.site"
click at [120, 108] on div "Edit photo Ravikant Sanepara Product Designer 10 Years Experience Location This…" at bounding box center [124, 146] width 162 height 293
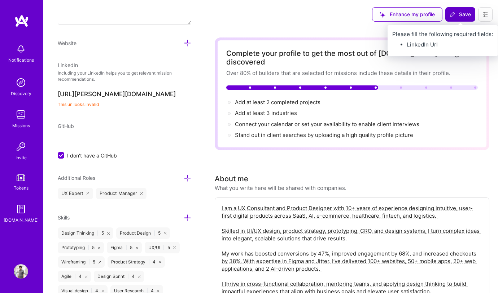
click at [456, 8] on button "Save" at bounding box center [460, 14] width 30 height 14
click at [459, 9] on button "Save" at bounding box center [460, 14] width 30 height 14
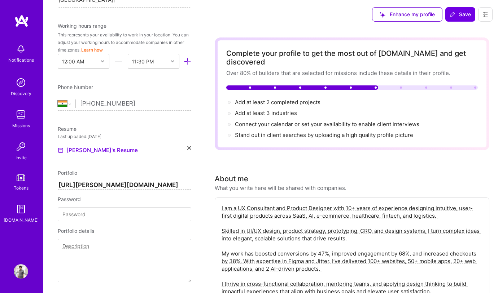
scroll to position [293, 0]
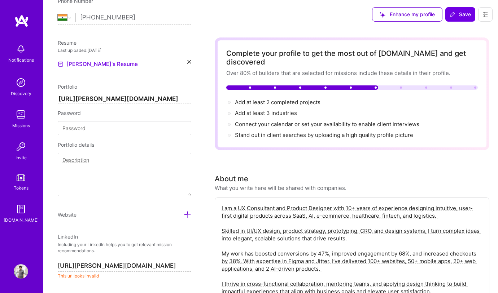
click at [154, 98] on input "https://ravikant.figma.site/" at bounding box center [124, 99] width 133 height 9
type input "https://ravikant.figma.site"
click at [136, 114] on div "Password" at bounding box center [124, 113] width 133 height 8
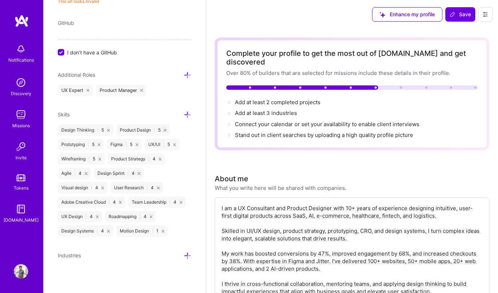
scroll to position [398, 0]
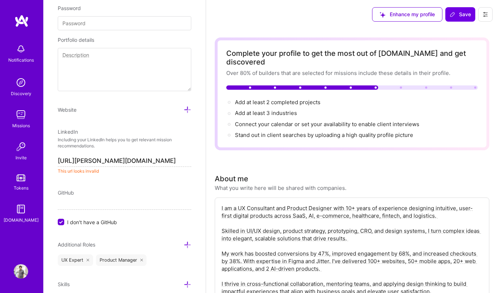
click at [466, 14] on span "Save" at bounding box center [459, 14] width 21 height 7
click at [487, 11] on button at bounding box center [485, 14] width 14 height 14
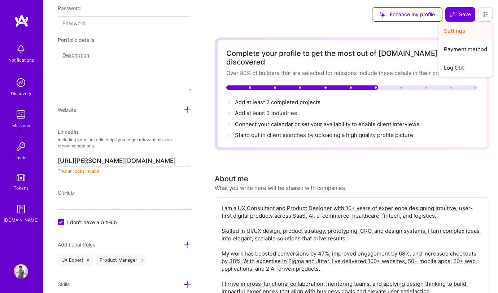
click at [459, 33] on button "Settings" at bounding box center [465, 31] width 54 height 18
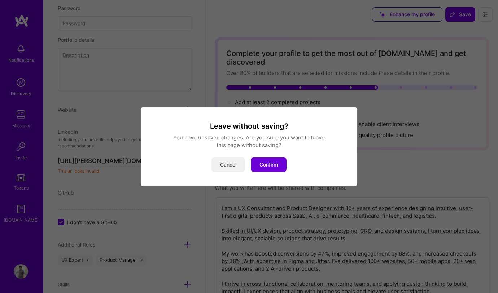
click at [229, 167] on button "Cancel" at bounding box center [228, 165] width 34 height 14
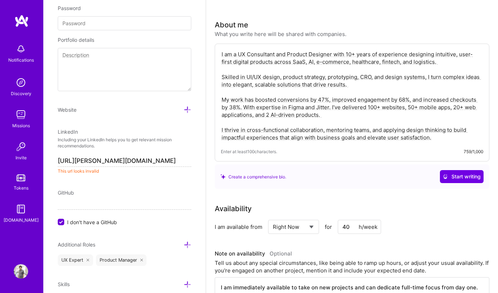
scroll to position [229, 0]
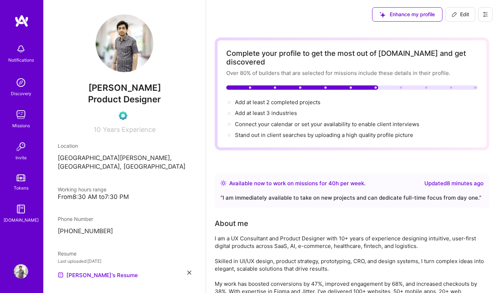
click at [466, 9] on button "Edit" at bounding box center [460, 14] width 30 height 14
select select "IN"
select select "Right Now"
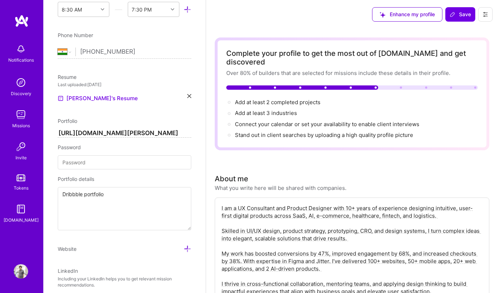
scroll to position [113, 0]
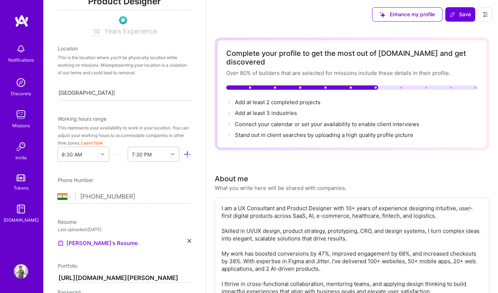
click at [100, 97] on div "[GEOGRAPHIC_DATA][PERSON_NAME], [GEOGRAPHIC_DATA], [GEOGRAPHIC_DATA] [GEOGRAPHI…" at bounding box center [124, 92] width 133 height 15
click at [102, 91] on input "[GEOGRAPHIC_DATA][PERSON_NAME], [GEOGRAPHIC_DATA], [GEOGRAPHIC_DATA]" at bounding box center [86, 93] width 56 height 8
type input "O"
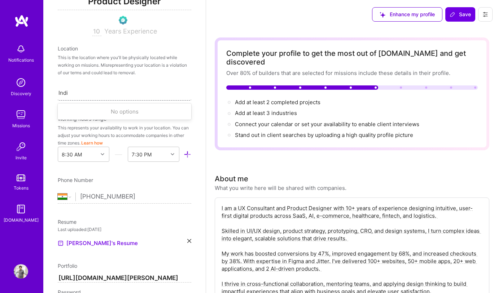
type input "[GEOGRAPHIC_DATA]"
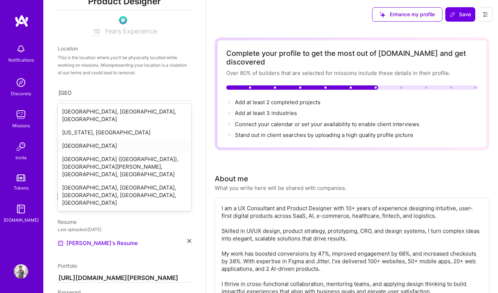
click at [98, 139] on div "[GEOGRAPHIC_DATA]" at bounding box center [124, 145] width 133 height 13
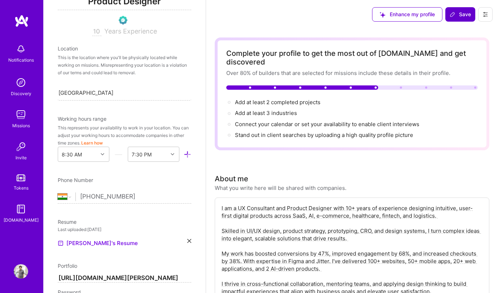
click at [462, 17] on span "Save" at bounding box center [459, 14] width 21 height 7
click at [106, 88] on div "[GEOGRAPHIC_DATA]" at bounding box center [124, 92] width 133 height 15
click at [89, 95] on div "[GEOGRAPHIC_DATA]" at bounding box center [124, 92] width 133 height 15
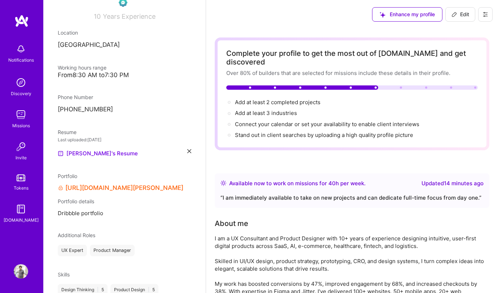
scroll to position [98, 0]
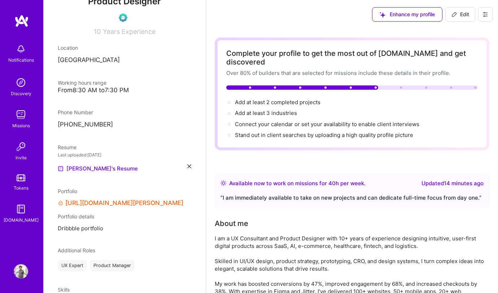
click at [71, 92] on div "From 8:30 AM to 7:30 PM" at bounding box center [124, 91] width 133 height 8
click at [465, 15] on span "Edit" at bounding box center [460, 14] width 18 height 7
select select "IN"
select select "Right Now"
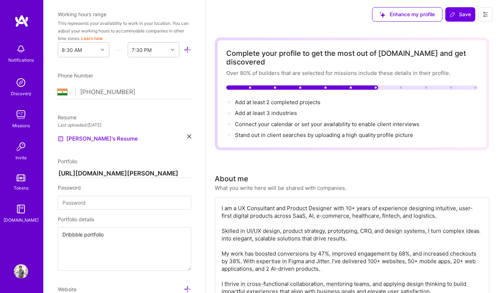
scroll to position [159, 0]
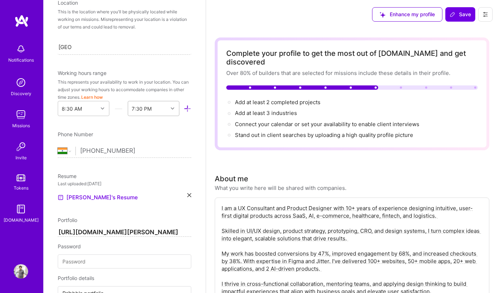
click at [154, 109] on div "7:30 PM" at bounding box center [148, 108] width 40 height 14
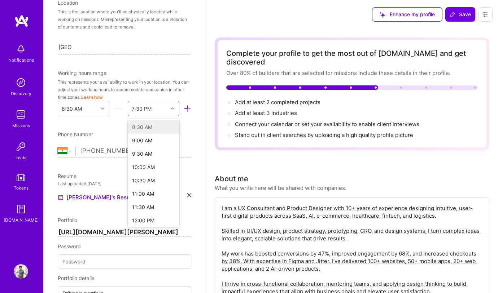
scroll to position [205, 0]
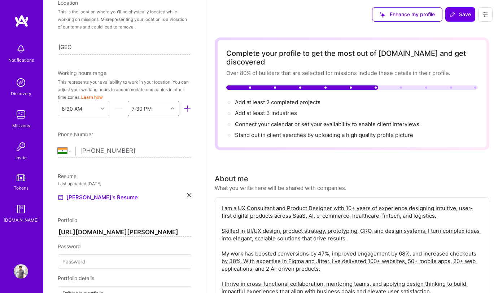
click at [154, 109] on div "7:30 PM" at bounding box center [148, 108] width 40 height 14
click at [93, 109] on div "8:30 AM" at bounding box center [78, 108] width 40 height 14
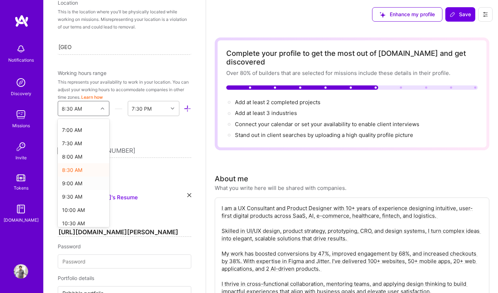
scroll to position [184, 0]
click at [83, 184] on div "9:00 AM" at bounding box center [84, 182] width 52 height 13
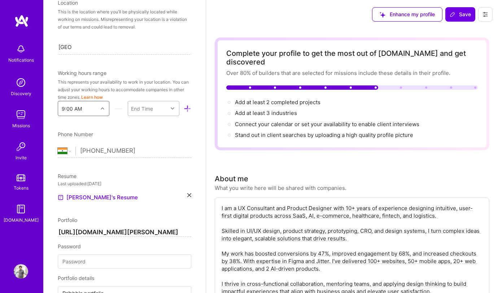
click at [153, 105] on div "End Time" at bounding box center [148, 108] width 40 height 14
click at [148, 158] on div "7:00 PM" at bounding box center [154, 157] width 52 height 13
click at [184, 108] on icon at bounding box center [188, 109] width 8 height 8
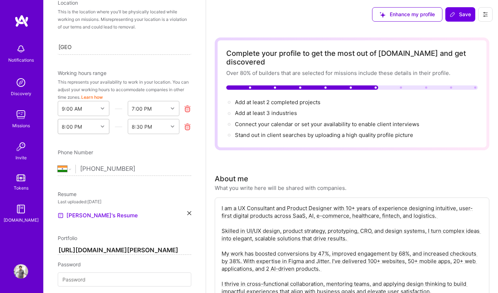
click at [78, 126] on div "8:00 PM" at bounding box center [72, 127] width 20 height 8
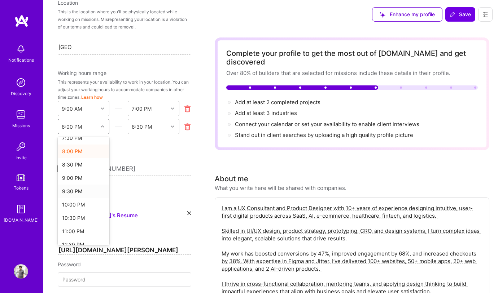
scroll to position [53, 0]
click at [79, 198] on div "11:00 PM" at bounding box center [84, 198] width 52 height 13
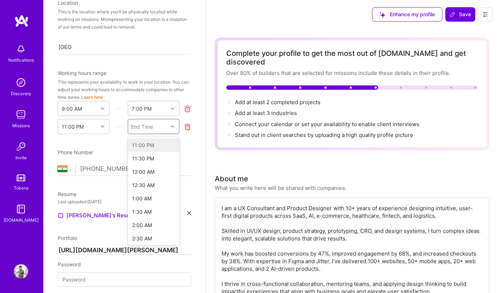
click at [159, 122] on div "End Time" at bounding box center [148, 126] width 40 height 14
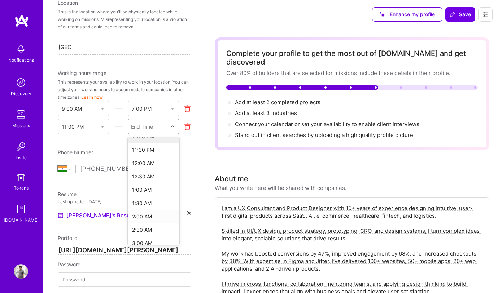
scroll to position [0, 0]
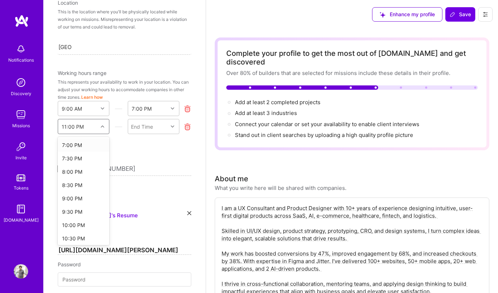
click at [84, 131] on div "11:00 PM" at bounding box center [78, 126] width 40 height 14
click at [88, 210] on div "11:00 AM" at bounding box center [84, 210] width 52 height 13
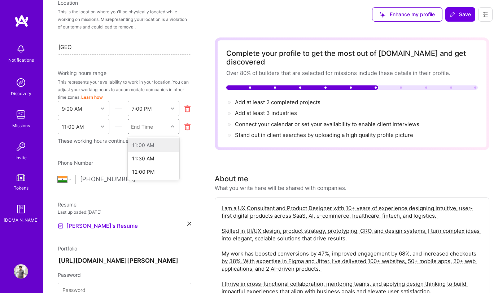
click at [146, 126] on div "End Time" at bounding box center [142, 127] width 22 height 8
click at [149, 173] on div "12:00 PM" at bounding box center [154, 171] width 52 height 13
click at [156, 125] on div "12:00 PM" at bounding box center [148, 126] width 40 height 14
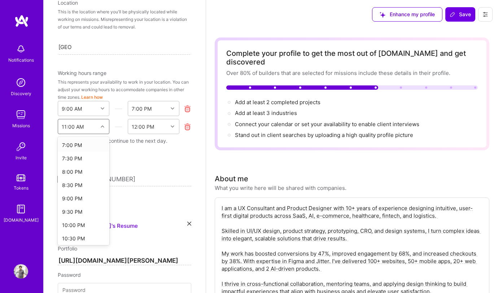
click at [102, 125] on div at bounding box center [103, 126] width 11 height 9
click at [184, 124] on icon at bounding box center [188, 127] width 8 height 8
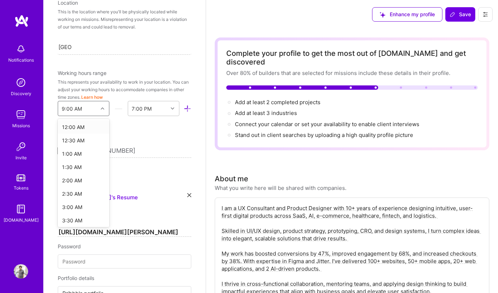
click at [93, 110] on div "9:00 AM" at bounding box center [78, 108] width 40 height 14
click at [91, 127] on div "12:00 AM" at bounding box center [84, 126] width 52 height 13
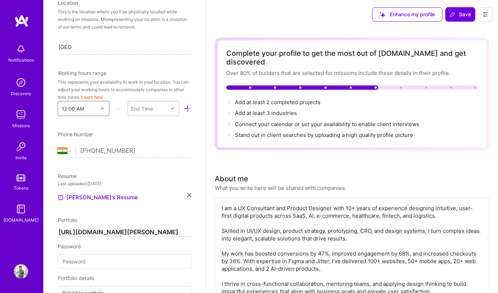
click at [147, 107] on div "End Time" at bounding box center [142, 109] width 22 height 8
click at [142, 218] on div "11:30 PM" at bounding box center [154, 218] width 52 height 13
click at [459, 9] on button "Save" at bounding box center [460, 14] width 30 height 14
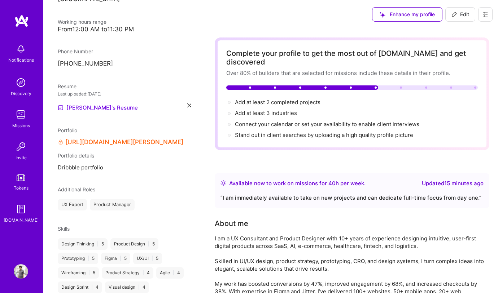
scroll to position [143, 0]
